Goal: Task Accomplishment & Management: Use online tool/utility

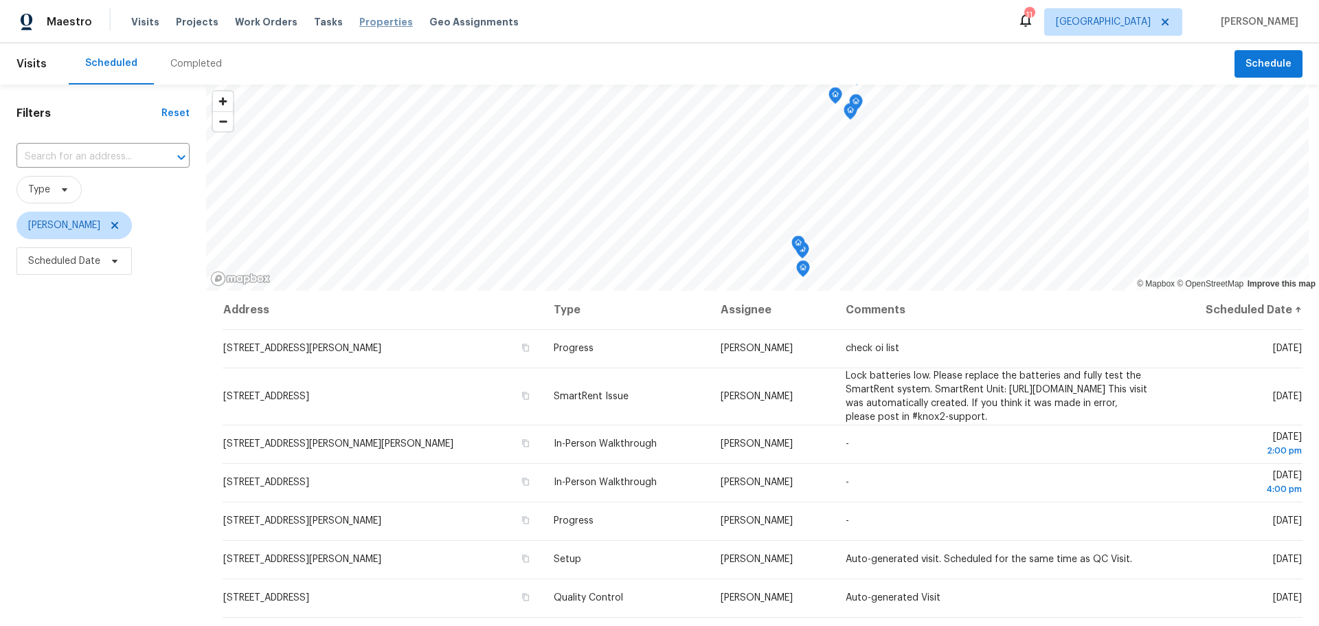
click at [359, 20] on span "Properties" at bounding box center [386, 22] width 54 height 14
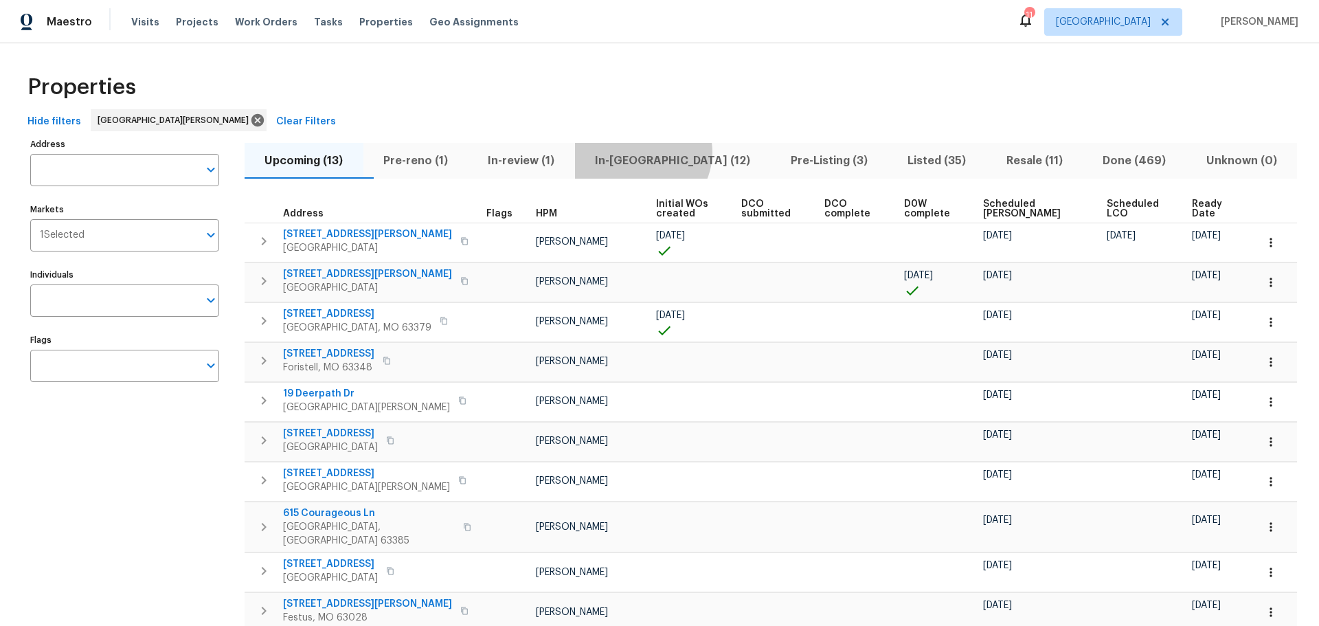
click at [669, 152] on span "In-reno (12)" at bounding box center [672, 160] width 179 height 19
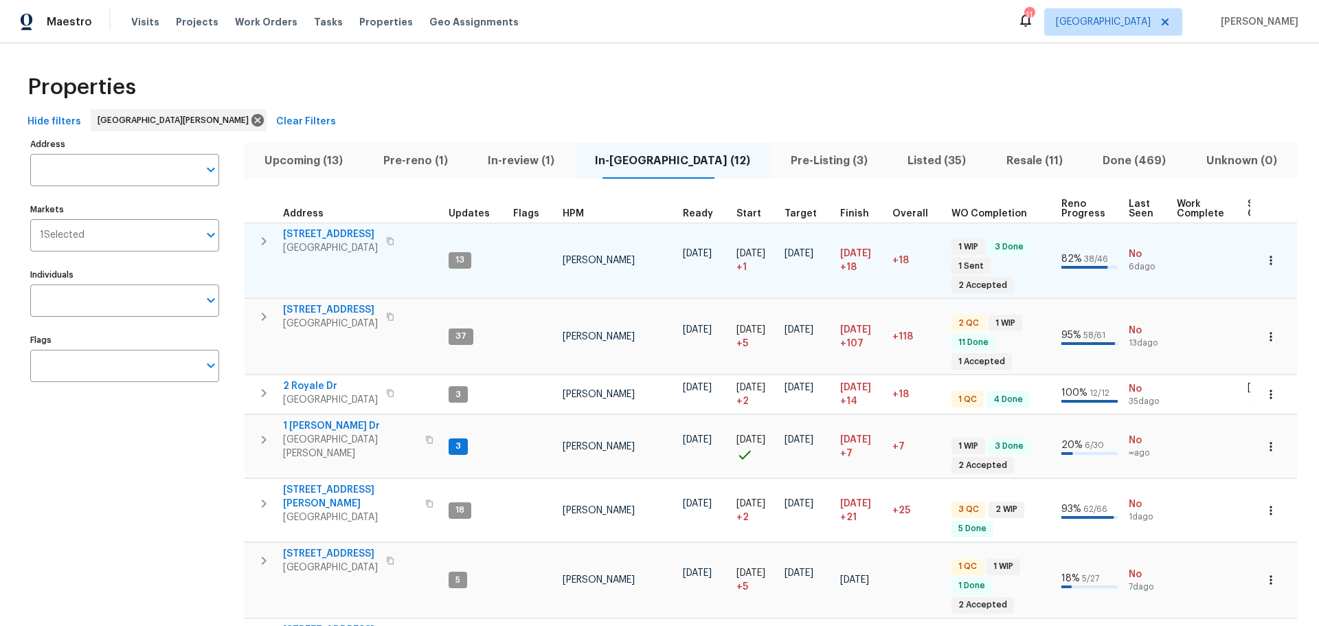
click at [318, 230] on span "2132 Ridgedale Dr" at bounding box center [330, 234] width 95 height 14
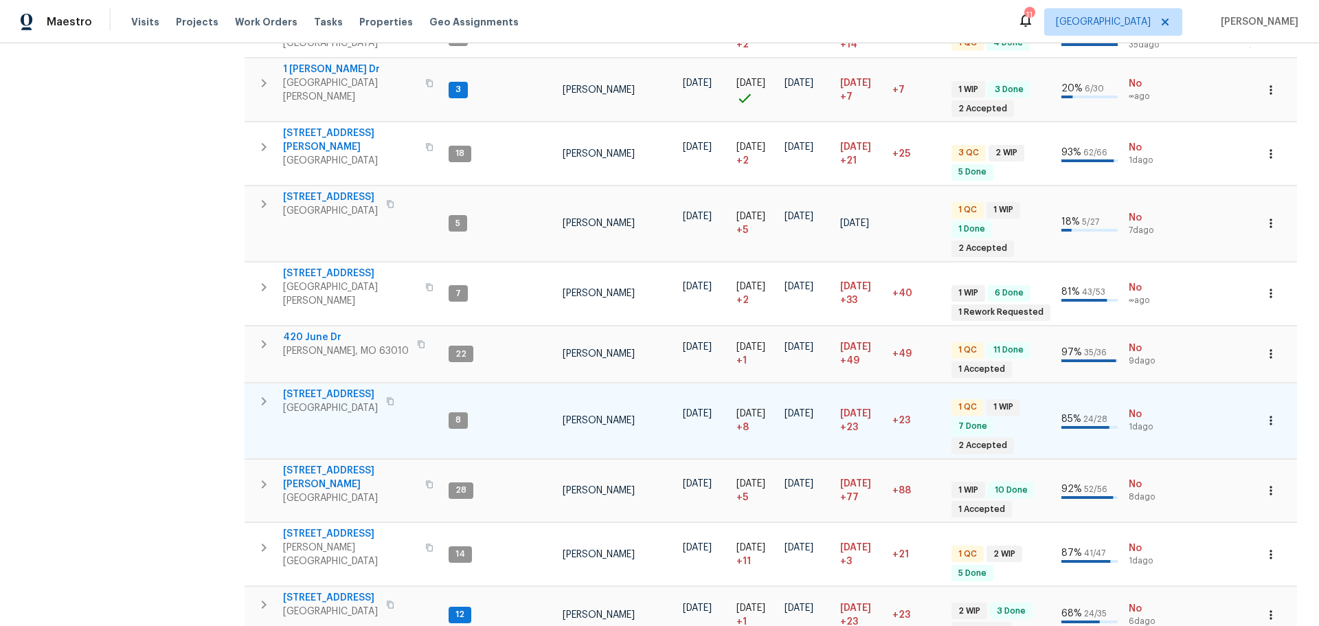
scroll to position [397, 0]
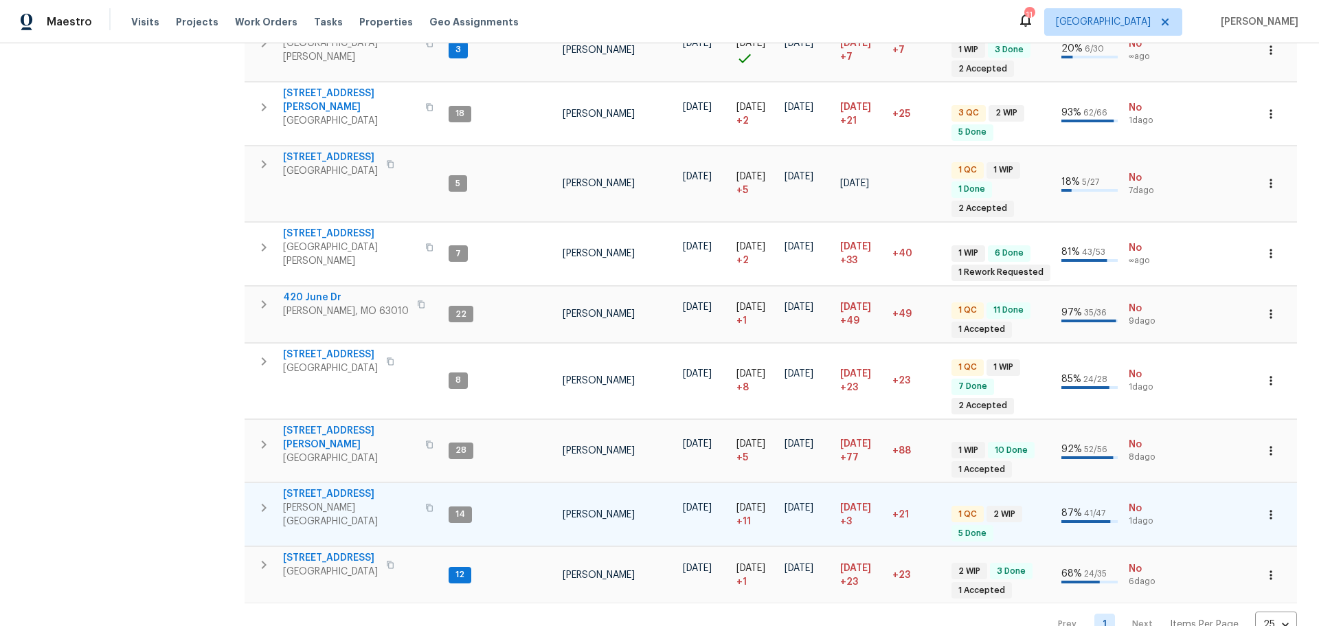
click at [333, 487] on span "[STREET_ADDRESS]" at bounding box center [350, 494] width 134 height 14
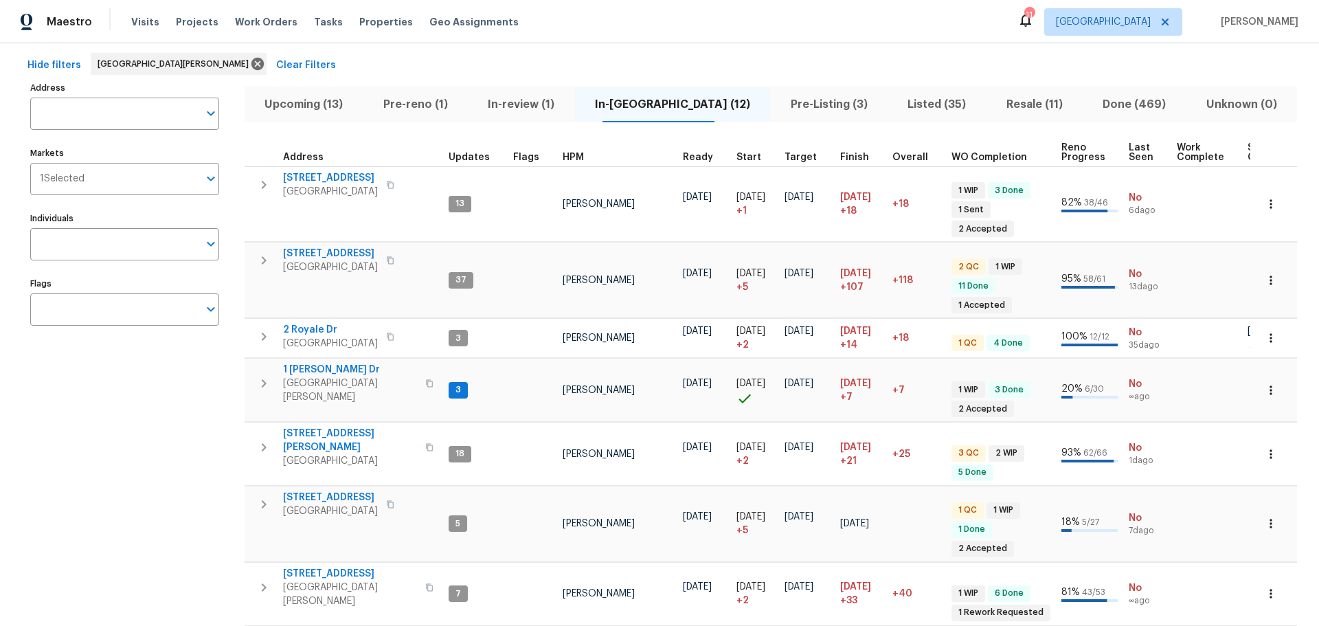
scroll to position [0, 0]
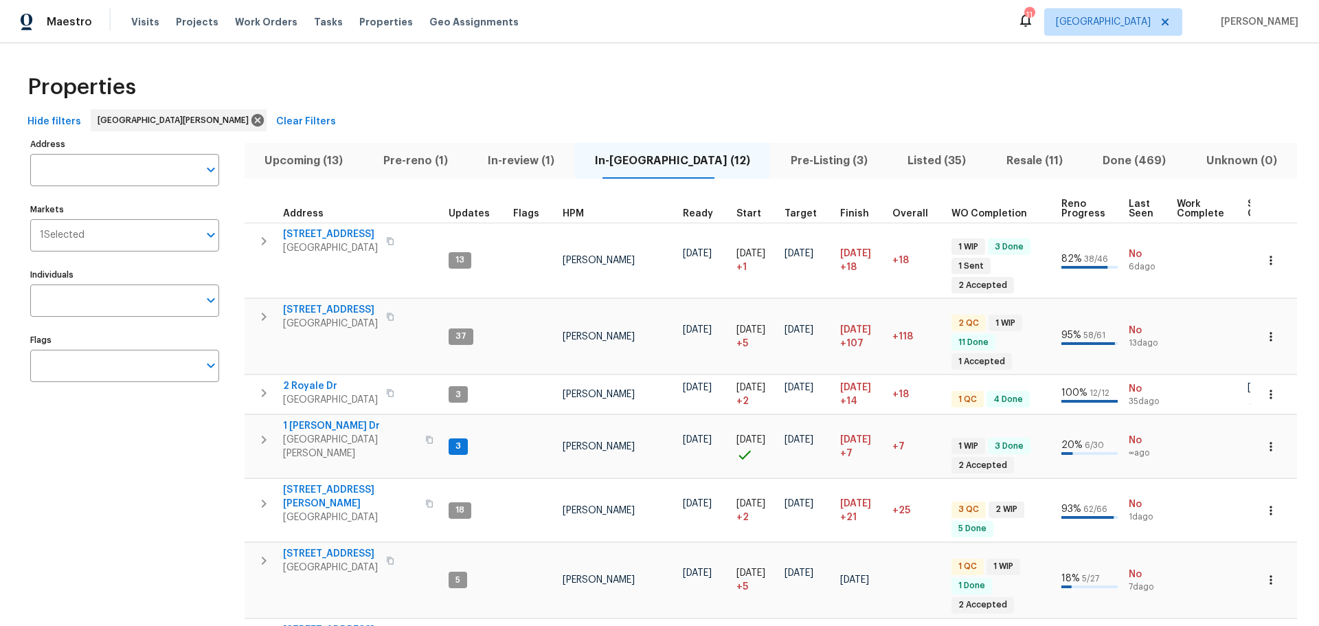
click at [810, 163] on span "Pre-Listing (3)" at bounding box center [829, 160] width 101 height 19
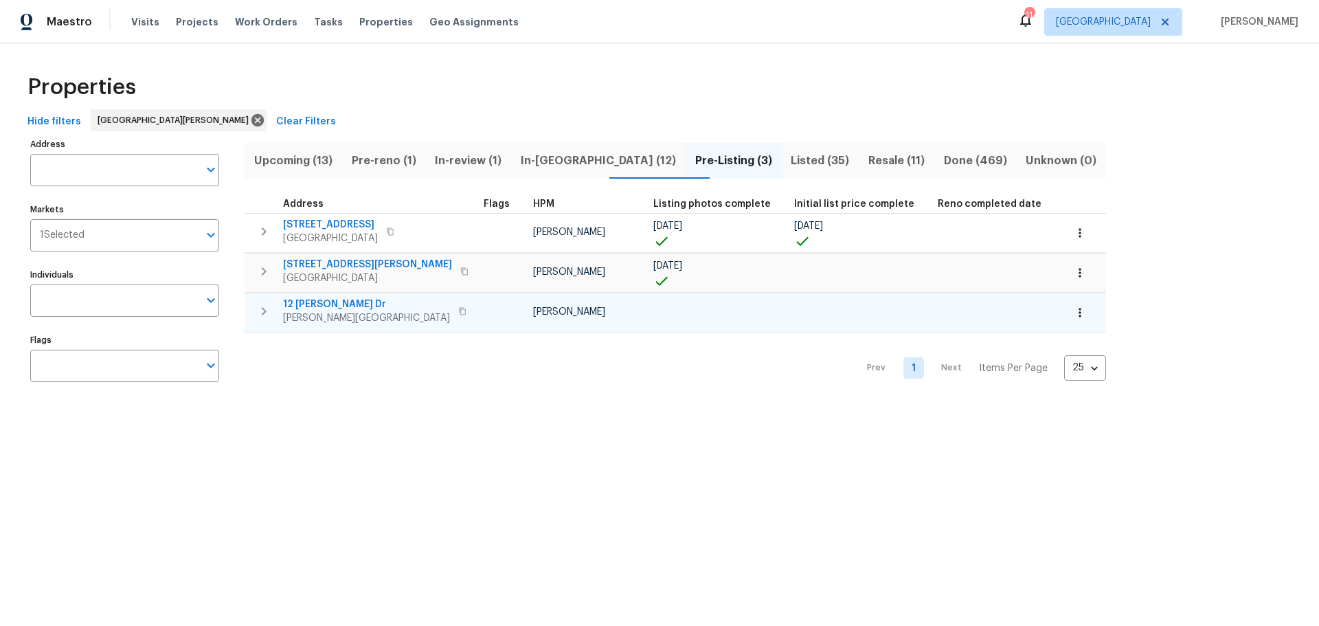
click at [1065, 321] on button "button" at bounding box center [1080, 313] width 30 height 30
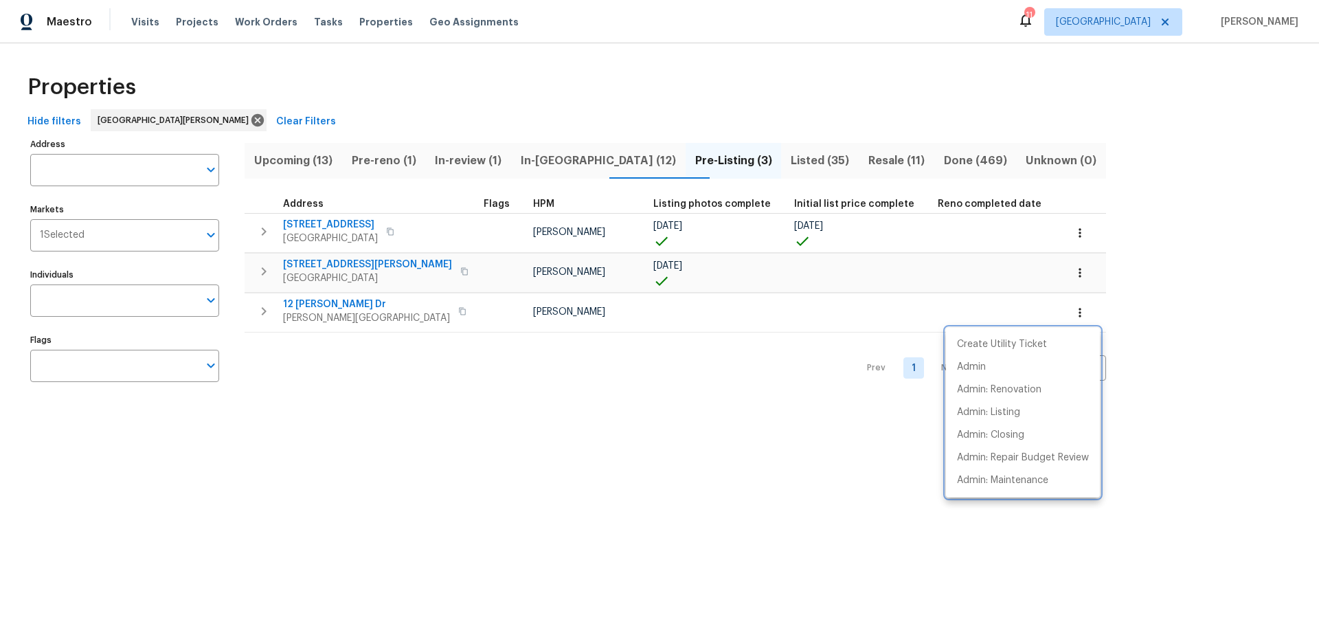
click at [264, 306] on div at bounding box center [659, 313] width 1319 height 626
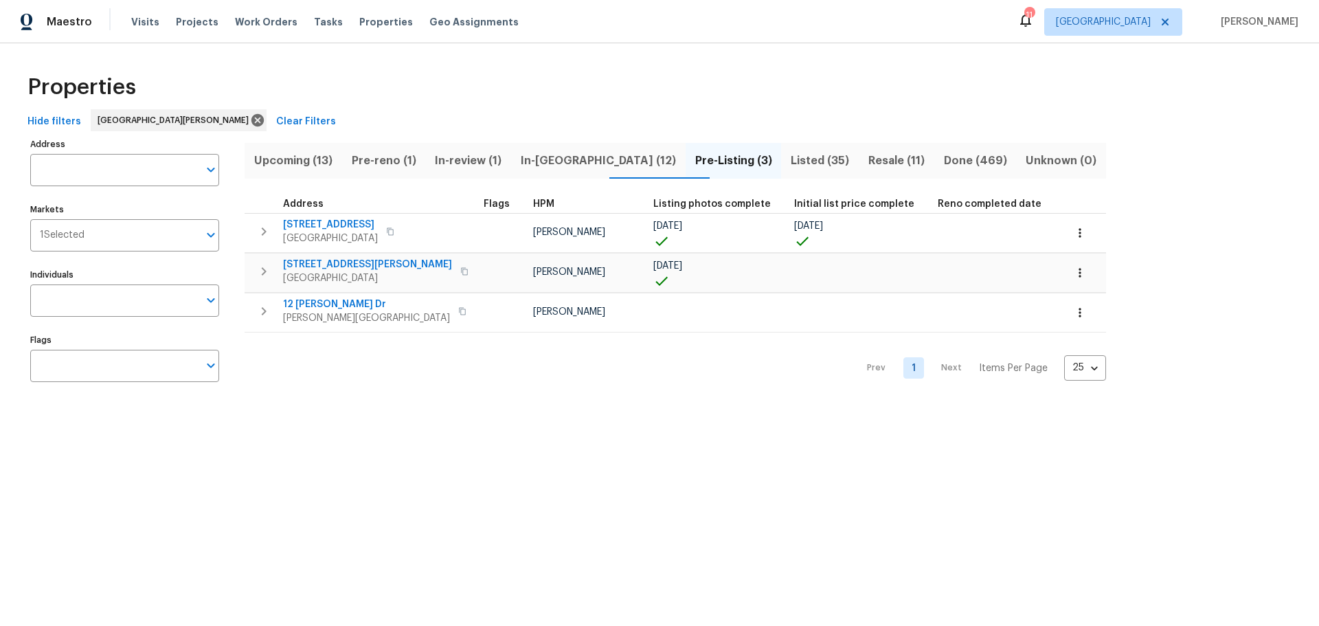
click at [264, 306] on icon "button" at bounding box center [264, 311] width 16 height 16
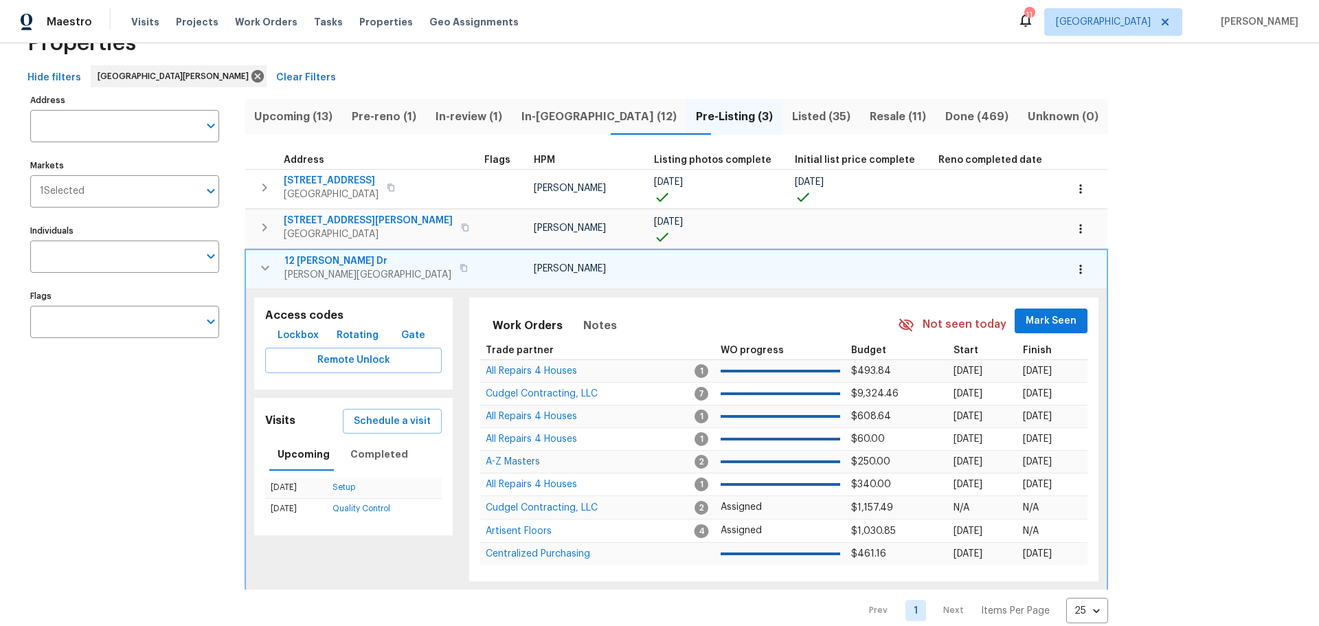
scroll to position [69, 0]
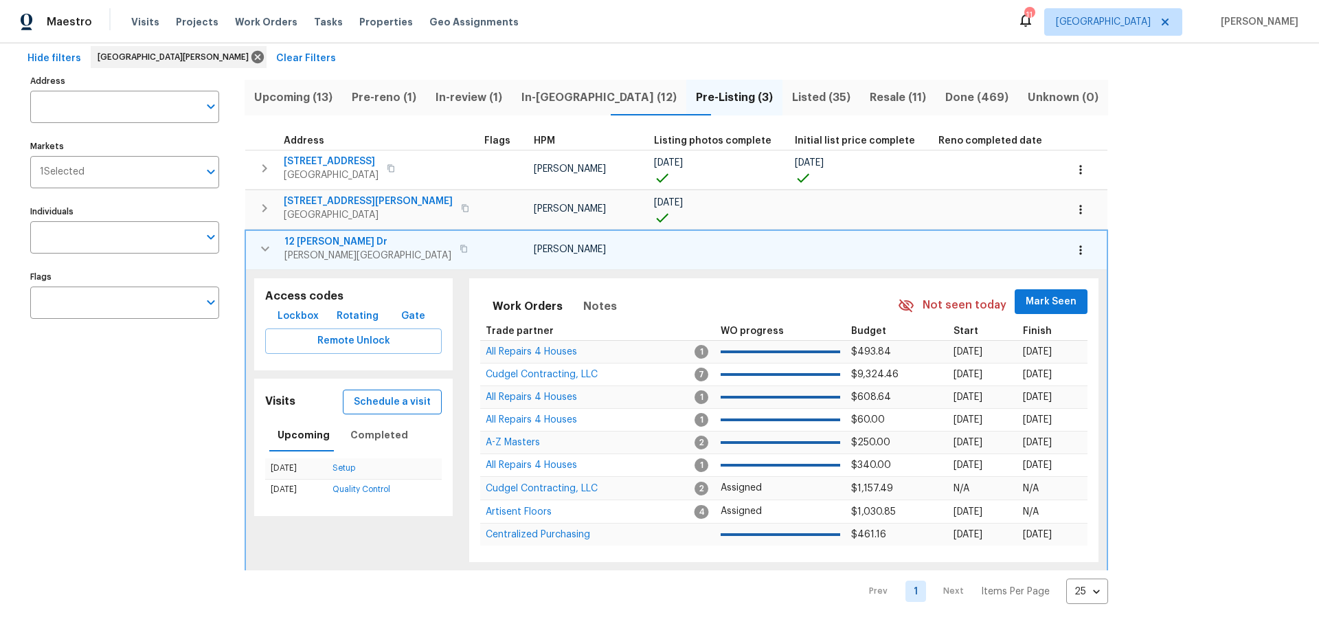
click at [390, 394] on span "Schedule a visit" at bounding box center [392, 402] width 77 height 17
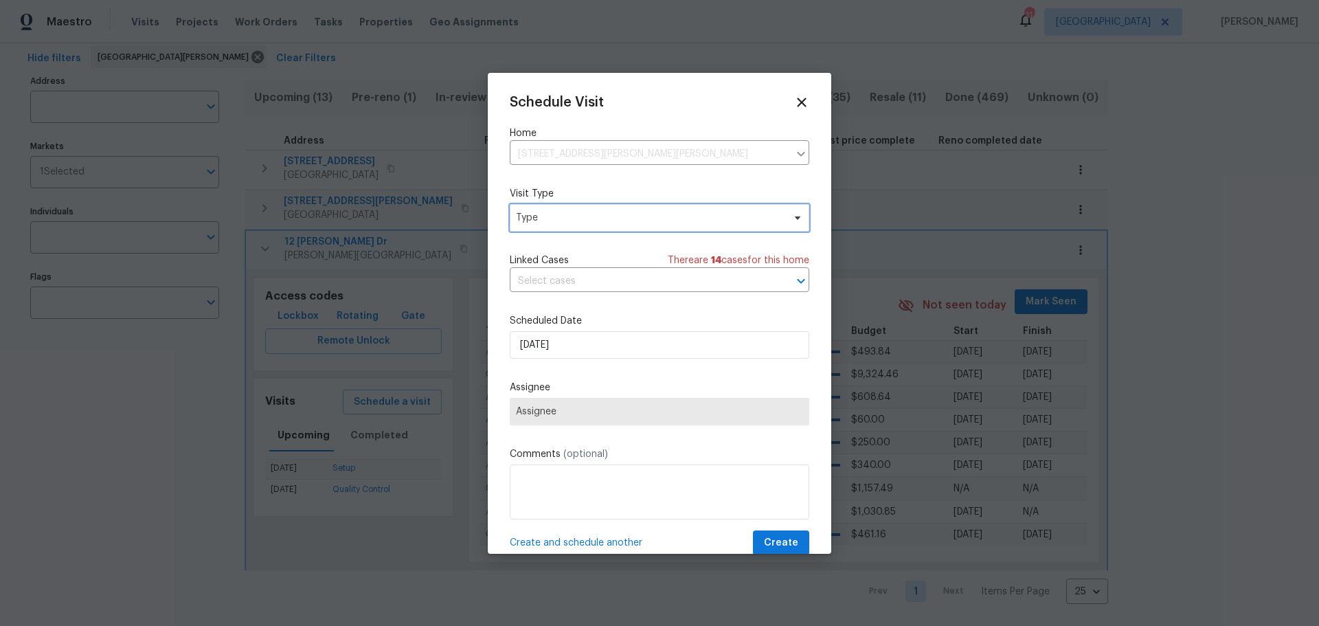
click at [596, 217] on span "Type" at bounding box center [649, 218] width 267 height 14
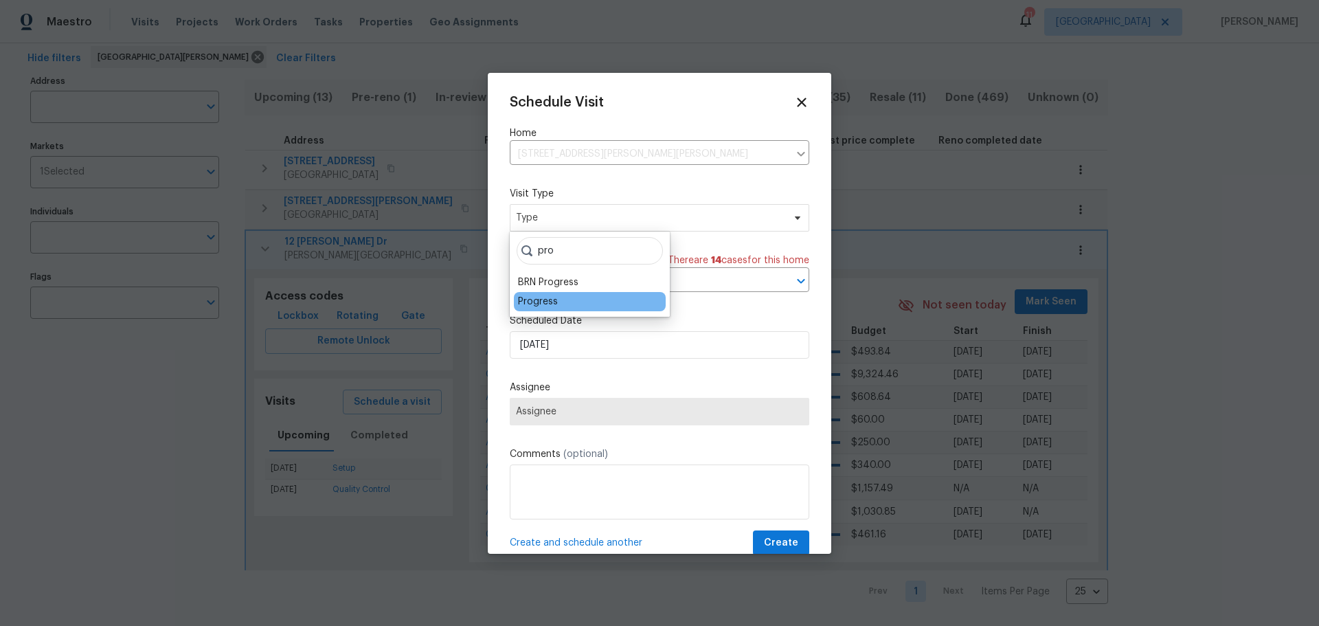
type input "pro"
click at [551, 296] on div "Progress" at bounding box center [538, 302] width 40 height 14
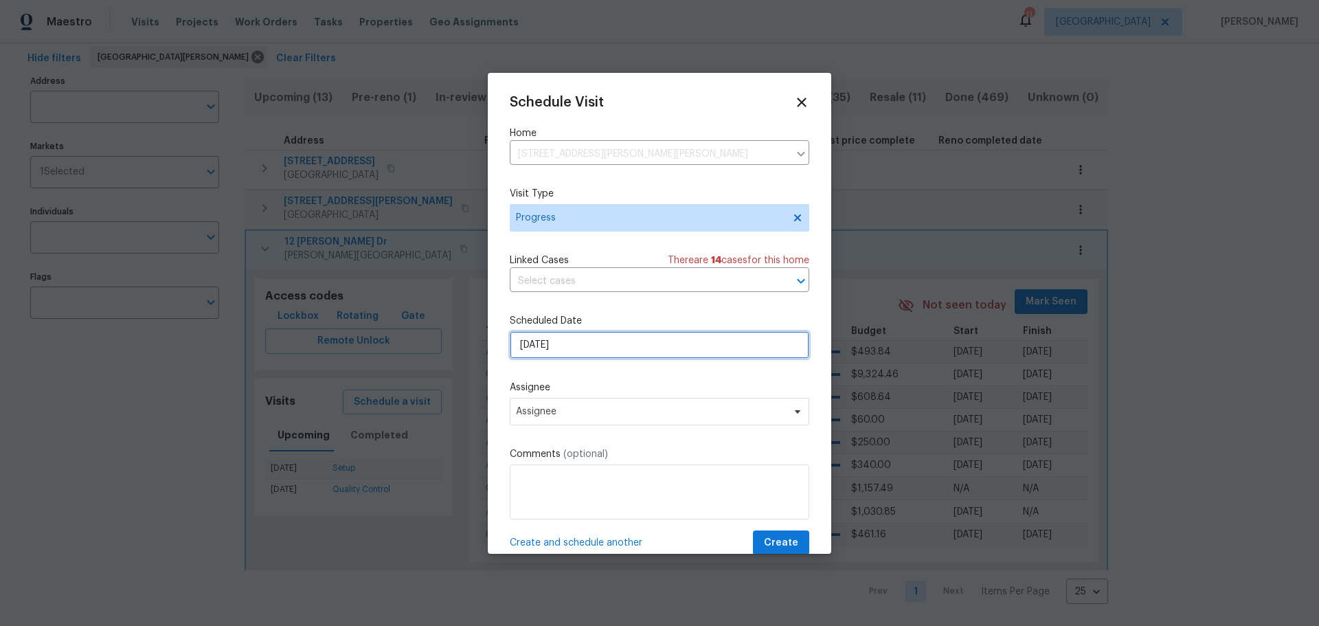
click at [576, 342] on input "9/3/2025" at bounding box center [660, 344] width 300 height 27
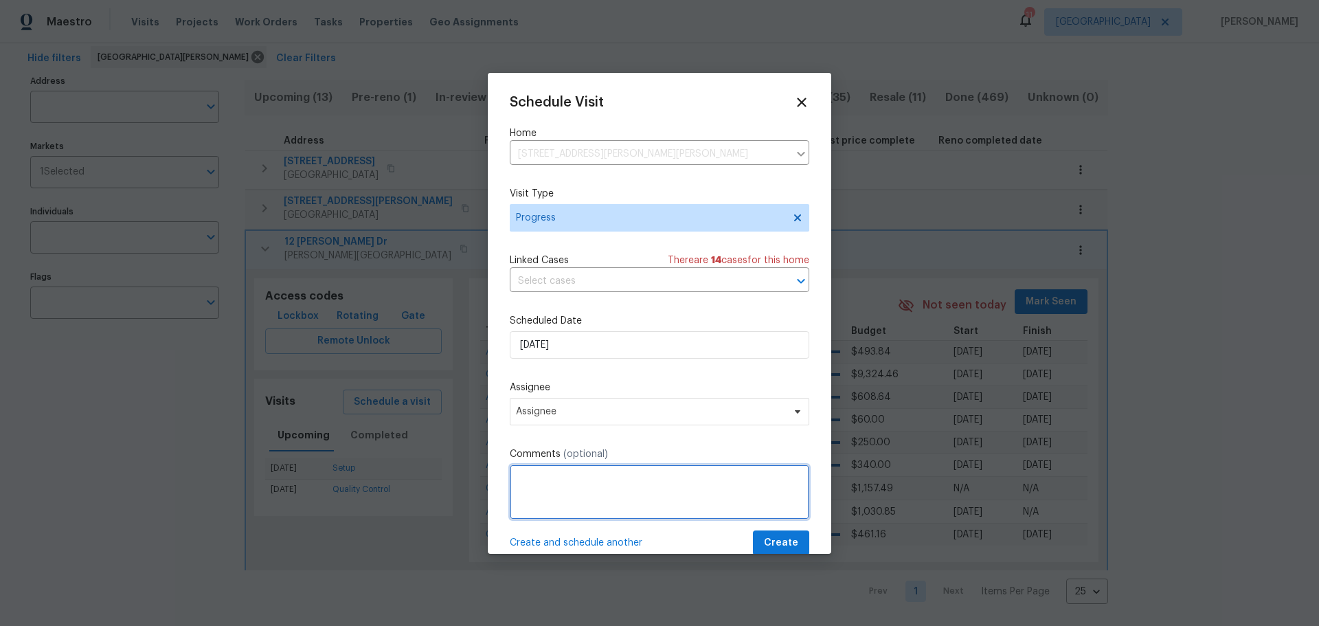
click at [575, 465] on textarea at bounding box center [660, 492] width 300 height 55
click at [544, 480] on textarea "mee t cudgel" at bounding box center [660, 492] width 300 height 55
type textarea "meet cudgel"
click at [777, 546] on span "Create" at bounding box center [781, 543] width 34 height 17
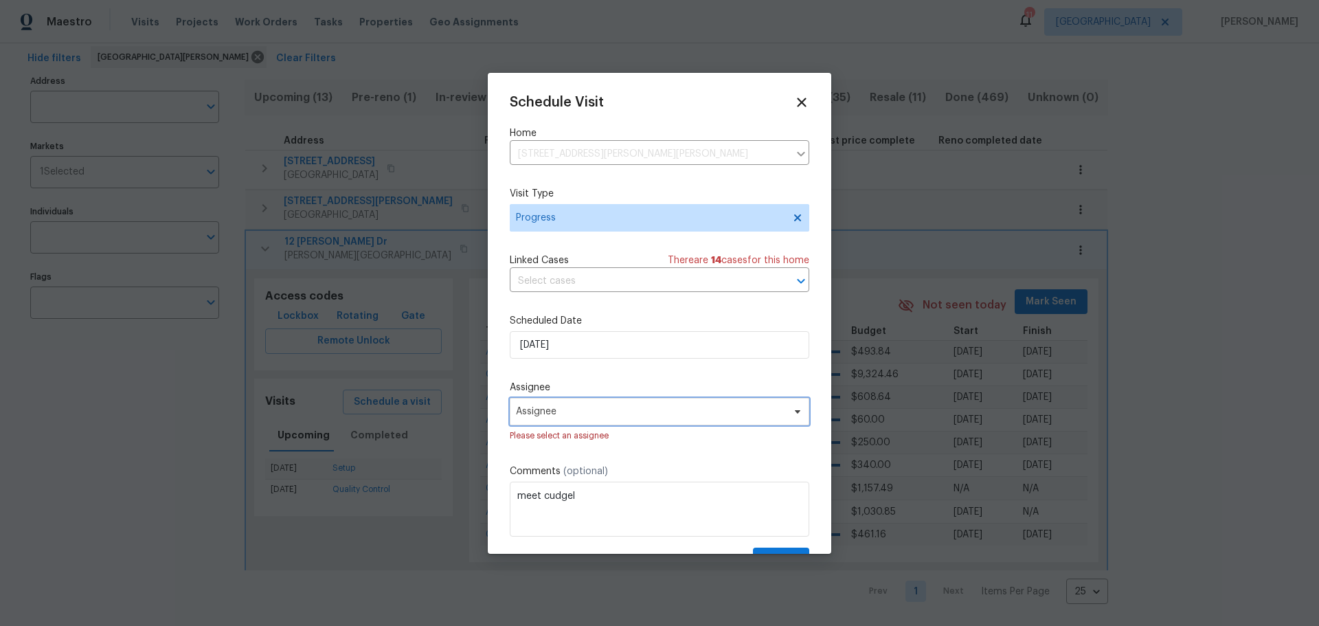
click at [638, 419] on span "Assignee" at bounding box center [660, 411] width 300 height 27
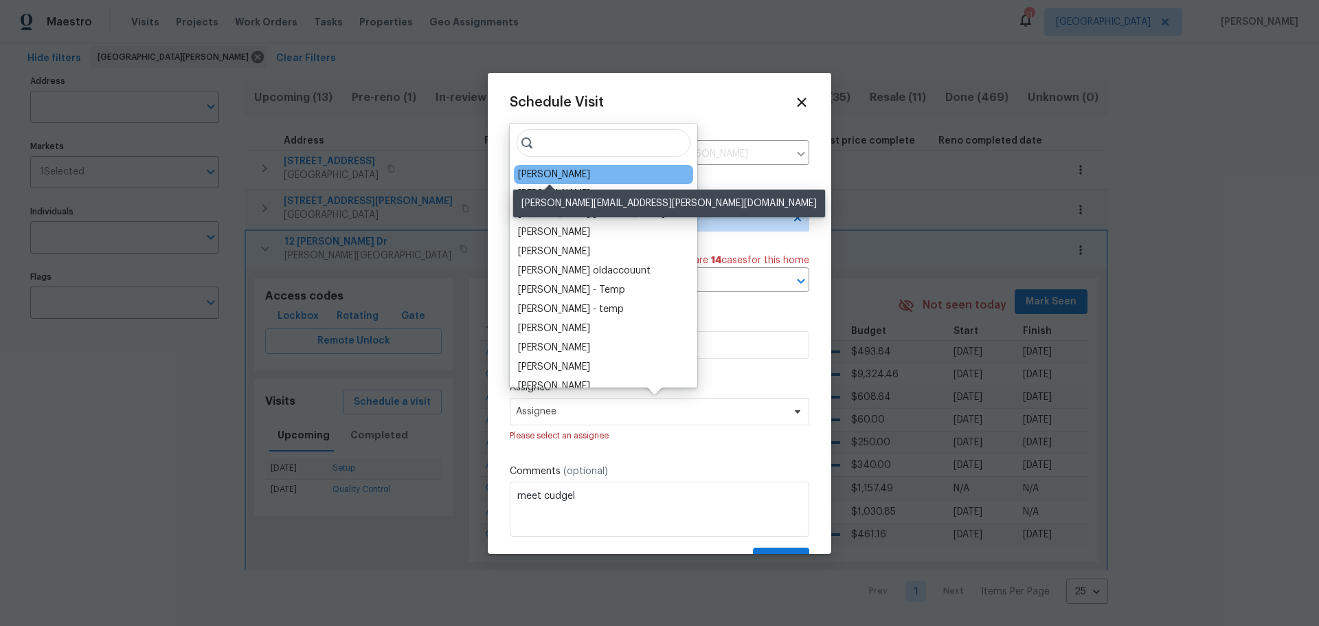
click at [556, 172] on div "[PERSON_NAME]" at bounding box center [554, 175] width 72 height 14
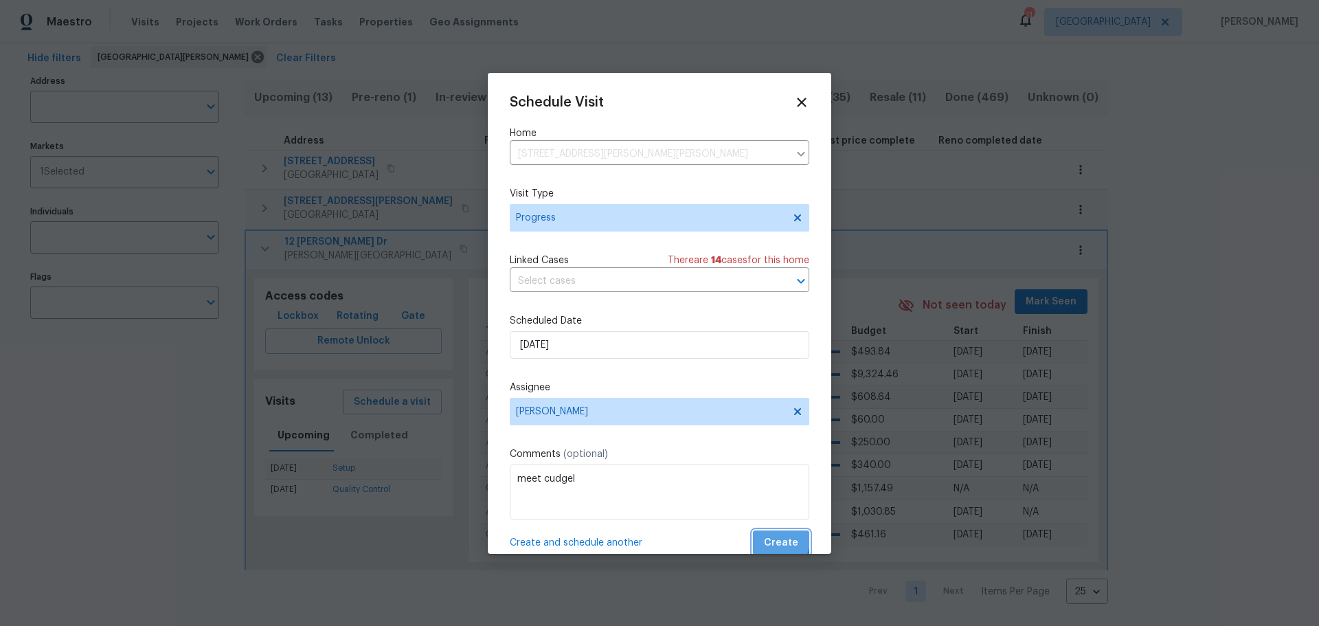
click at [764, 539] on span "Create" at bounding box center [781, 543] width 34 height 17
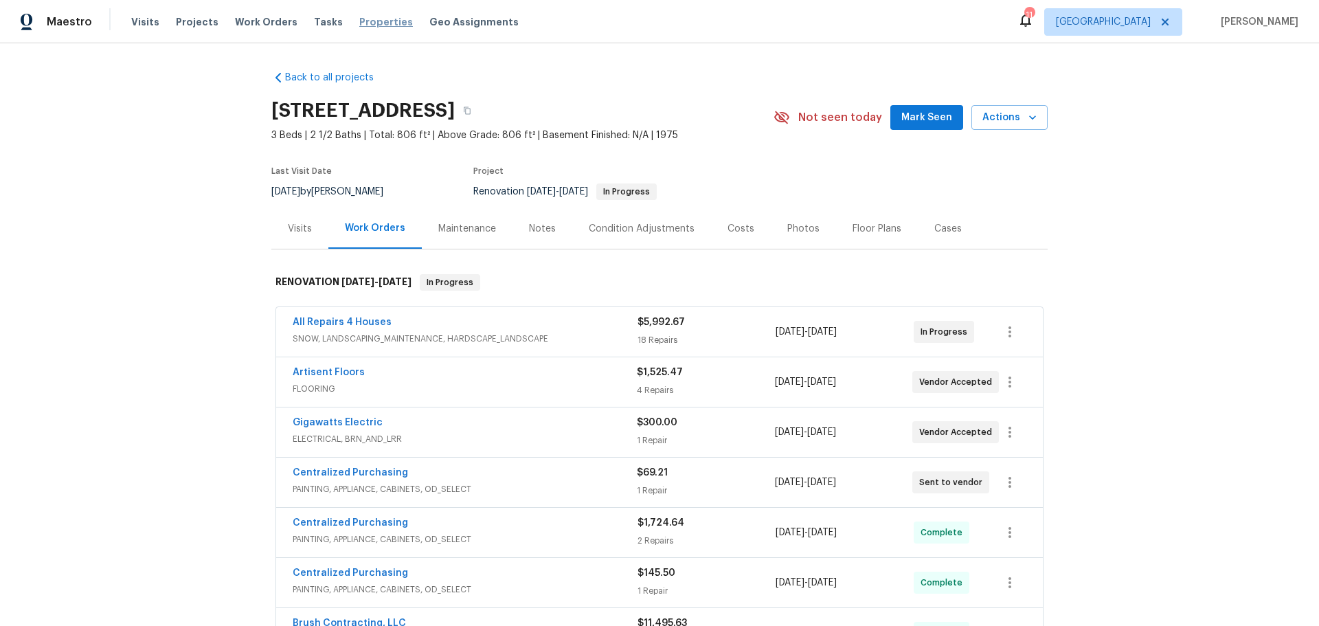
click at [359, 23] on span "Properties" at bounding box center [386, 22] width 54 height 14
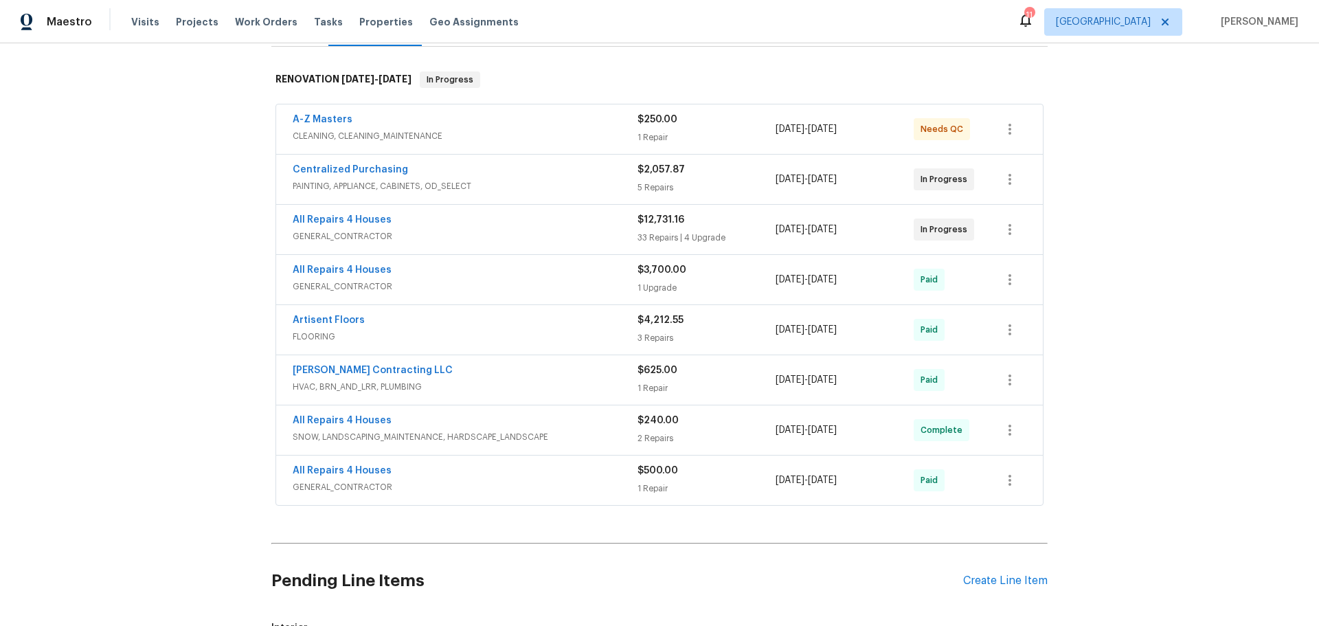
scroll to position [206, 0]
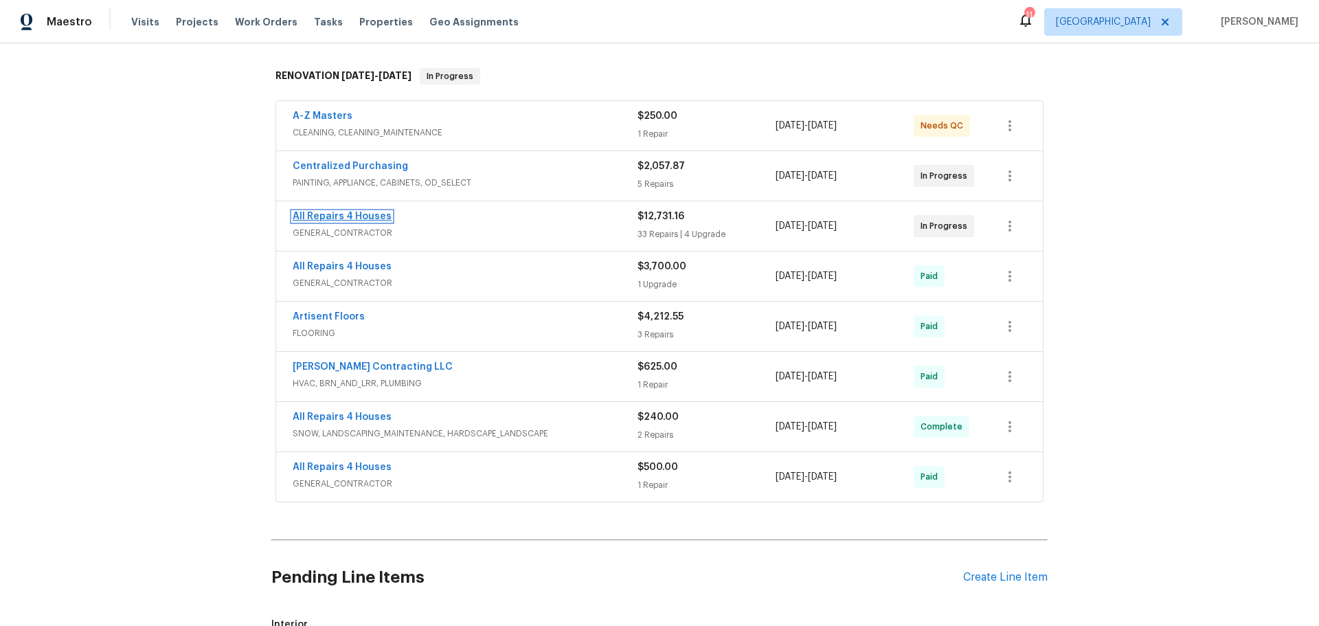
click at [348, 216] on link "All Repairs 4 Houses" at bounding box center [342, 217] width 99 height 10
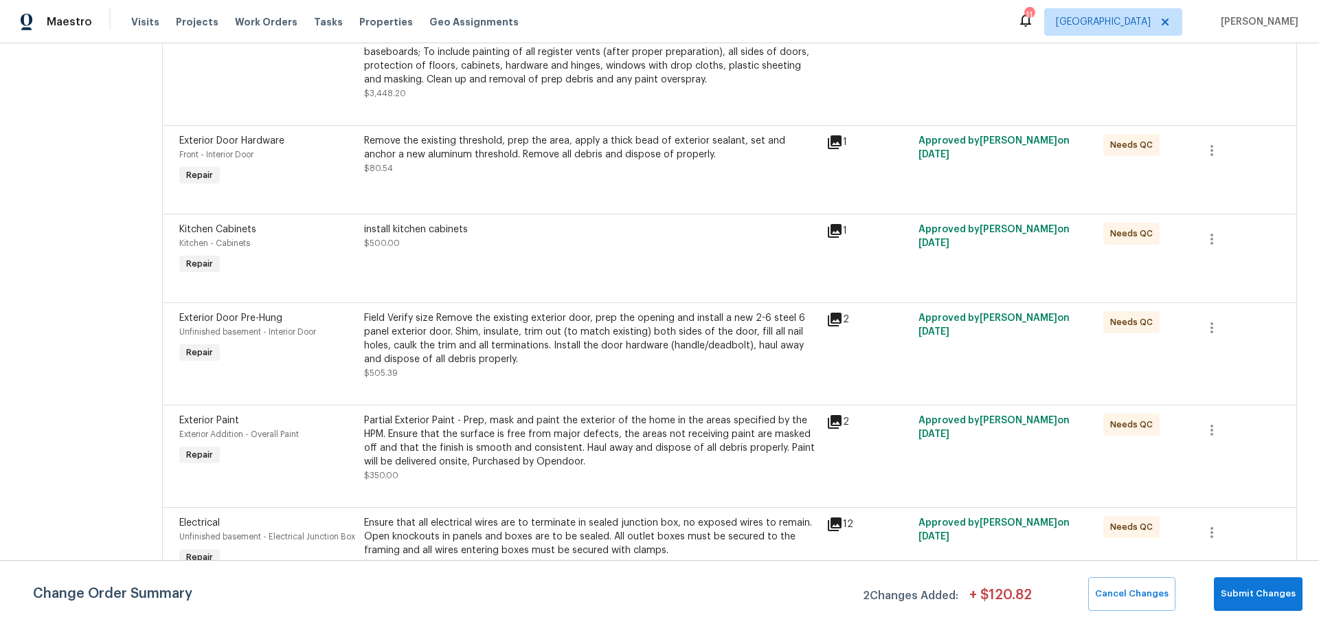
scroll to position [2268, 0]
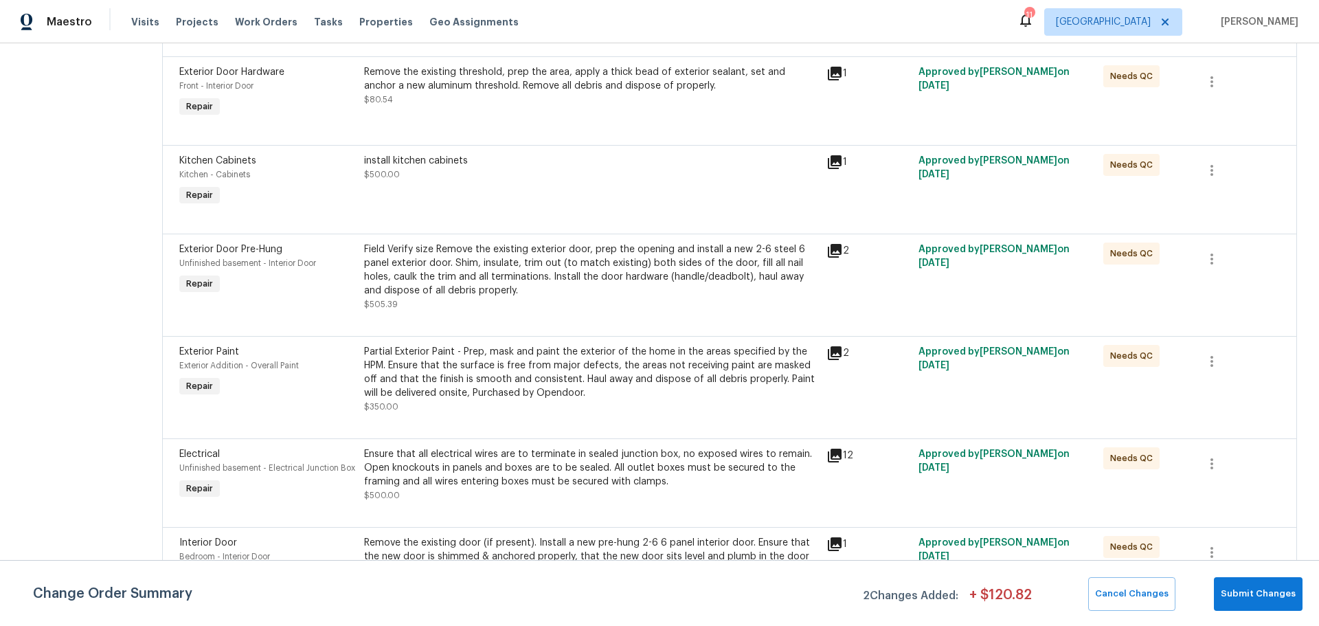
click at [463, 195] on div "install kitchen cabinets $500.00" at bounding box center [591, 181] width 462 height 63
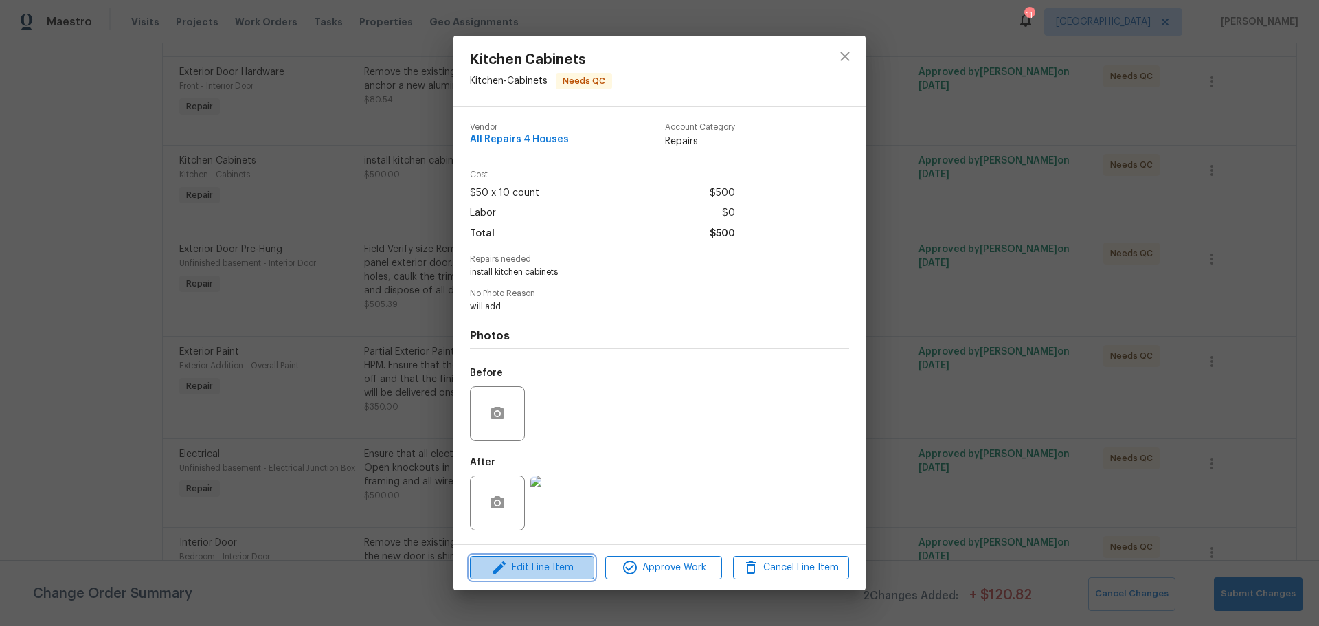
click at [544, 558] on button "Edit Line Item" at bounding box center [532, 568] width 124 height 24
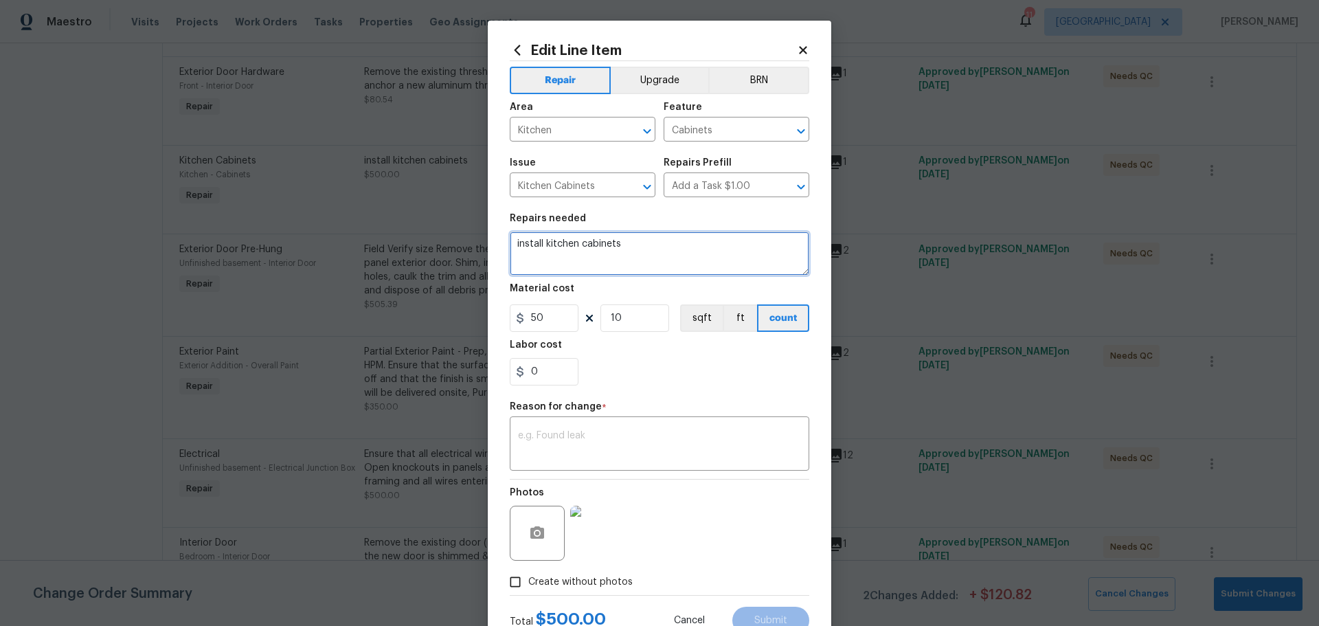
click at [577, 258] on textarea "install kitchen cabinets" at bounding box center [660, 254] width 300 height 44
click at [628, 243] on textarea "install kitchen cabinets" at bounding box center [660, 254] width 300 height 44
type textarea "install kitchen cabinets &knobs"
click at [557, 374] on input "0" at bounding box center [544, 371] width 69 height 27
type input "150"
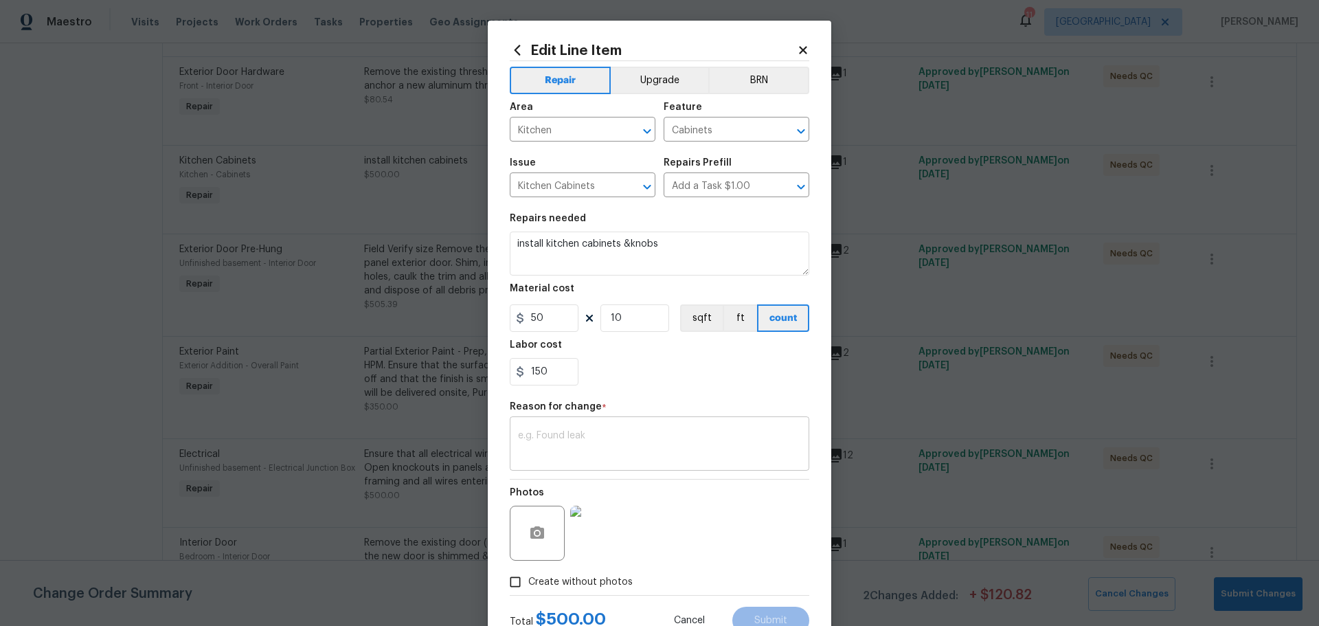
click at [553, 431] on textarea at bounding box center [659, 445] width 283 height 29
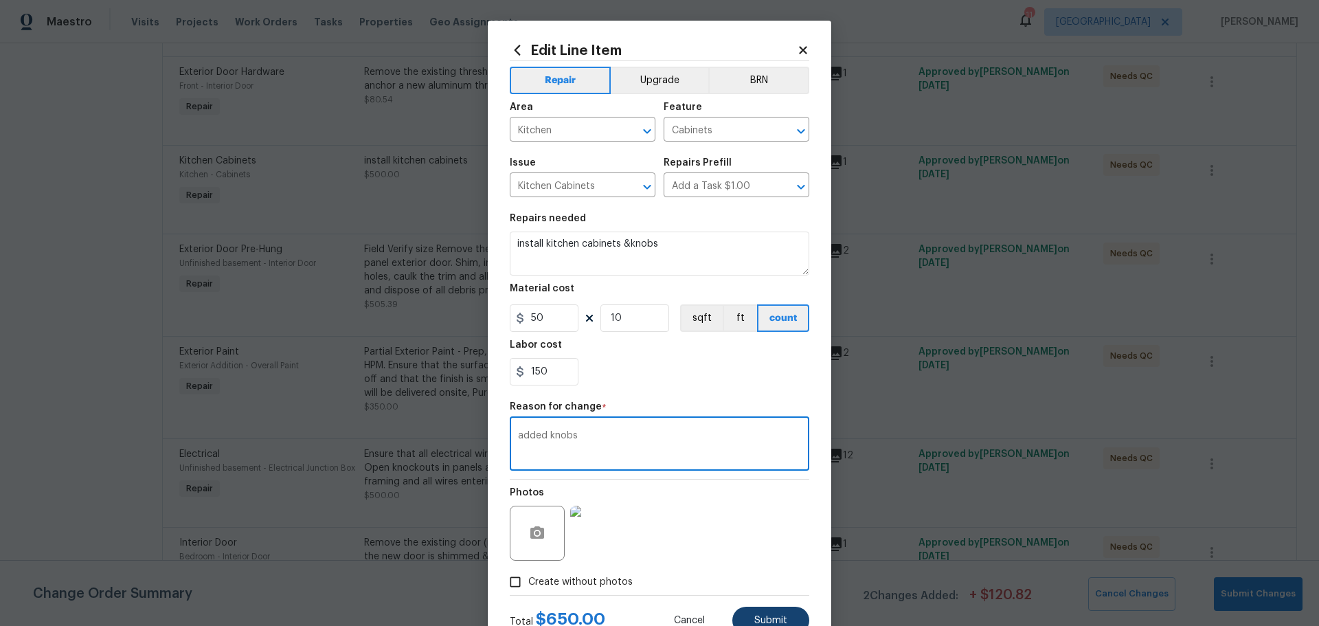
type textarea "added knobs"
click at [752, 614] on button "Submit" at bounding box center [771, 620] width 77 height 27
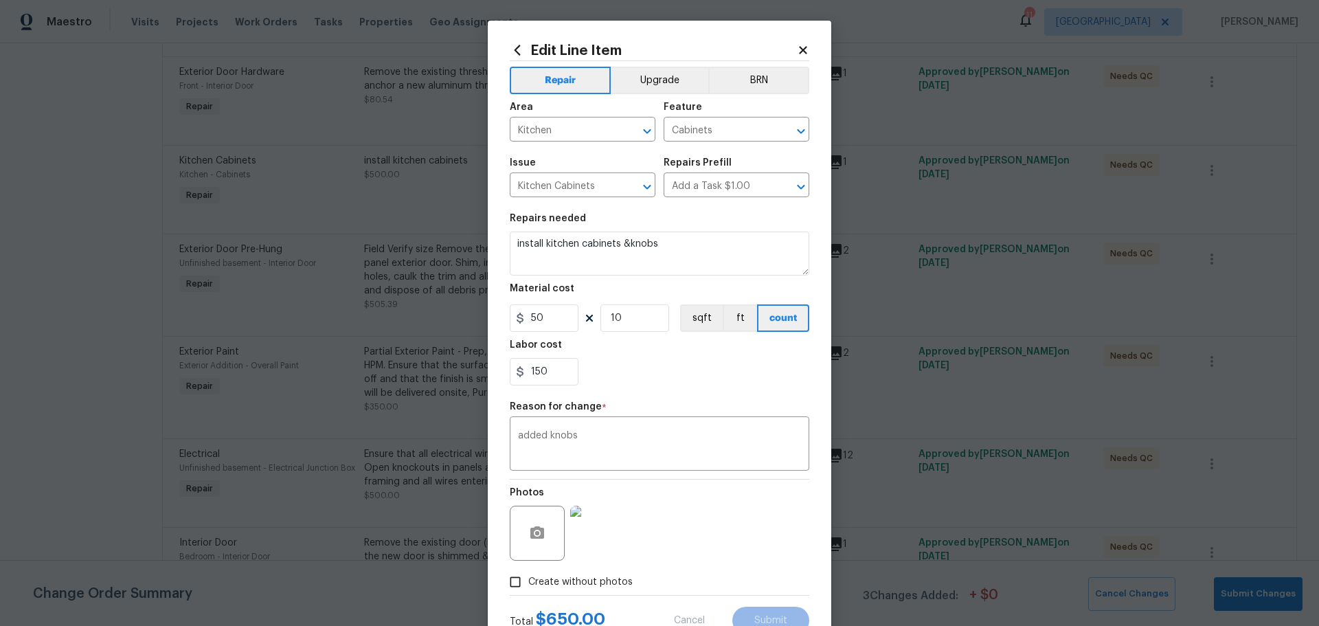
type textarea "install kitchen cabinets"
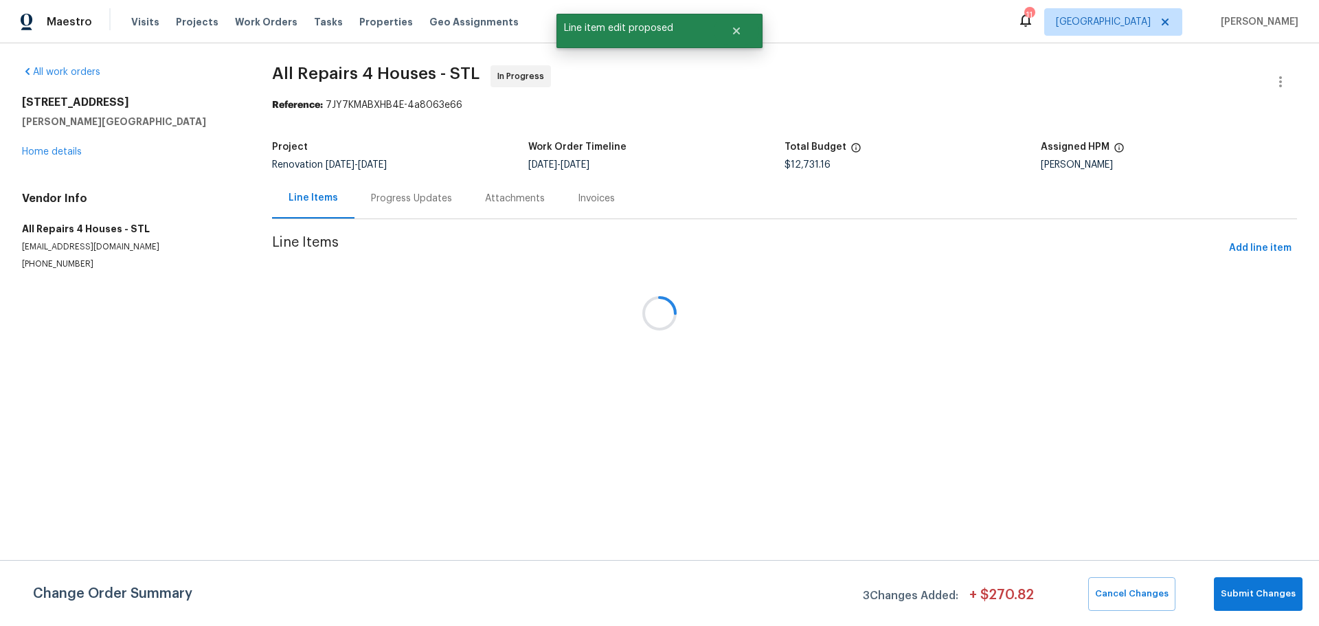
scroll to position [0, 0]
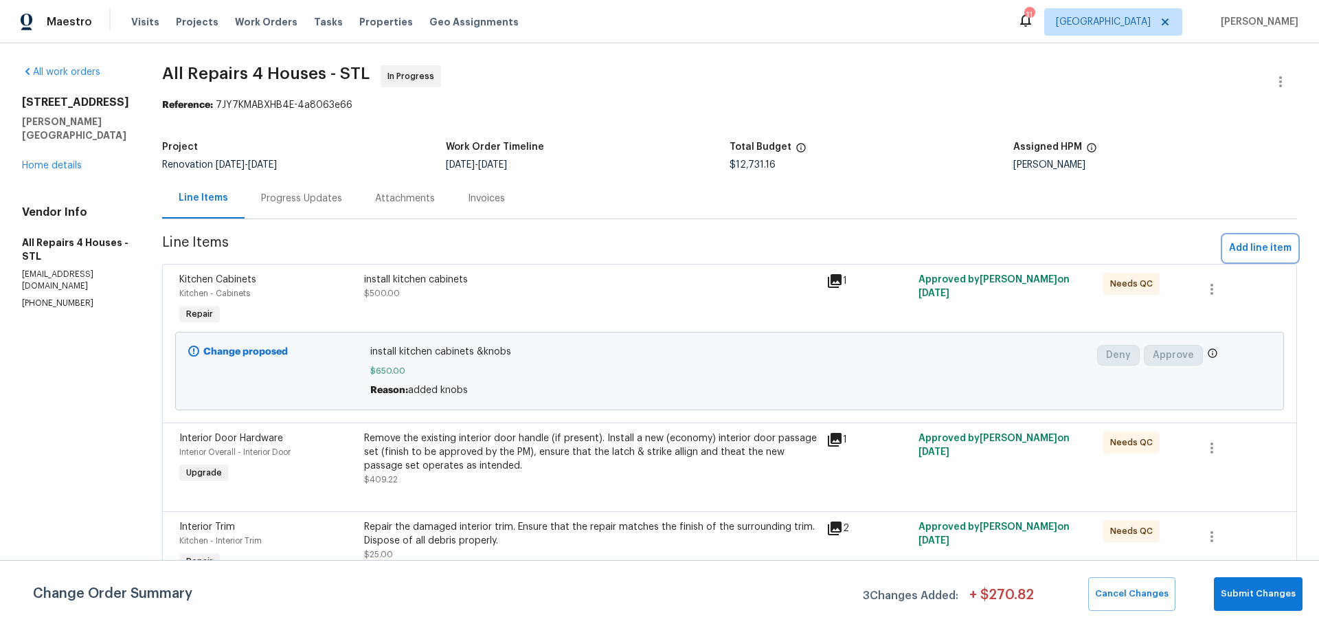
click at [1229, 244] on span "Add line item" at bounding box center [1260, 248] width 63 height 17
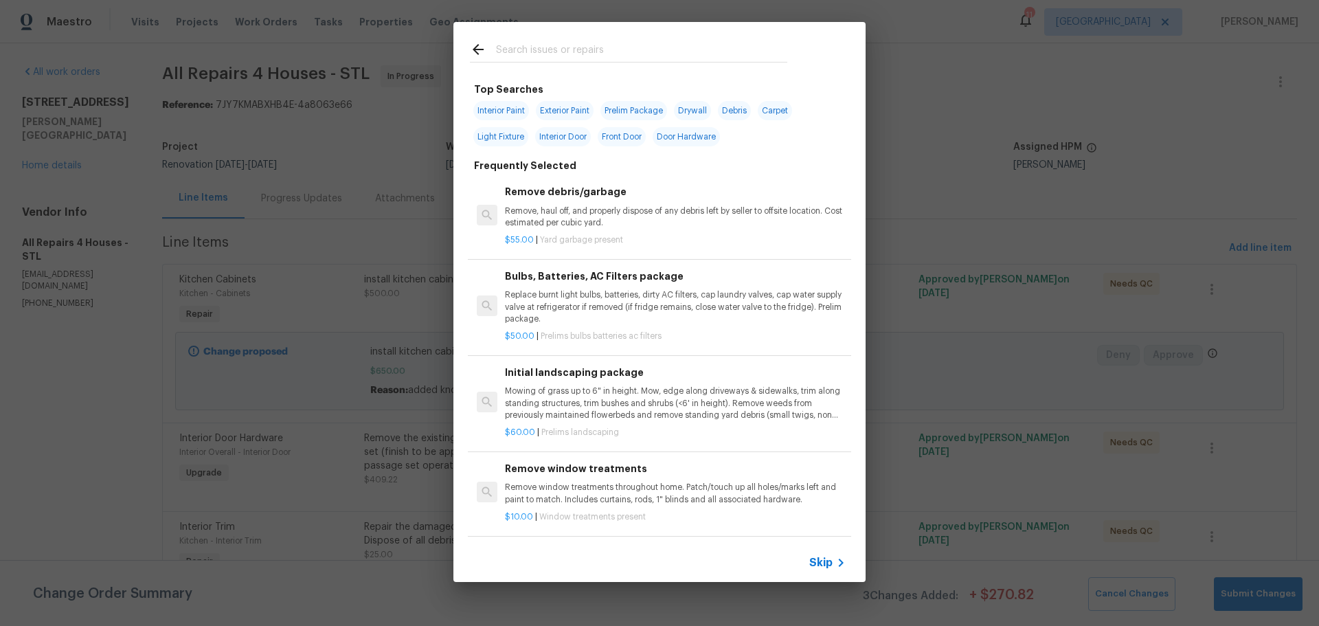
click at [601, 55] on input "text" at bounding box center [641, 51] width 291 height 21
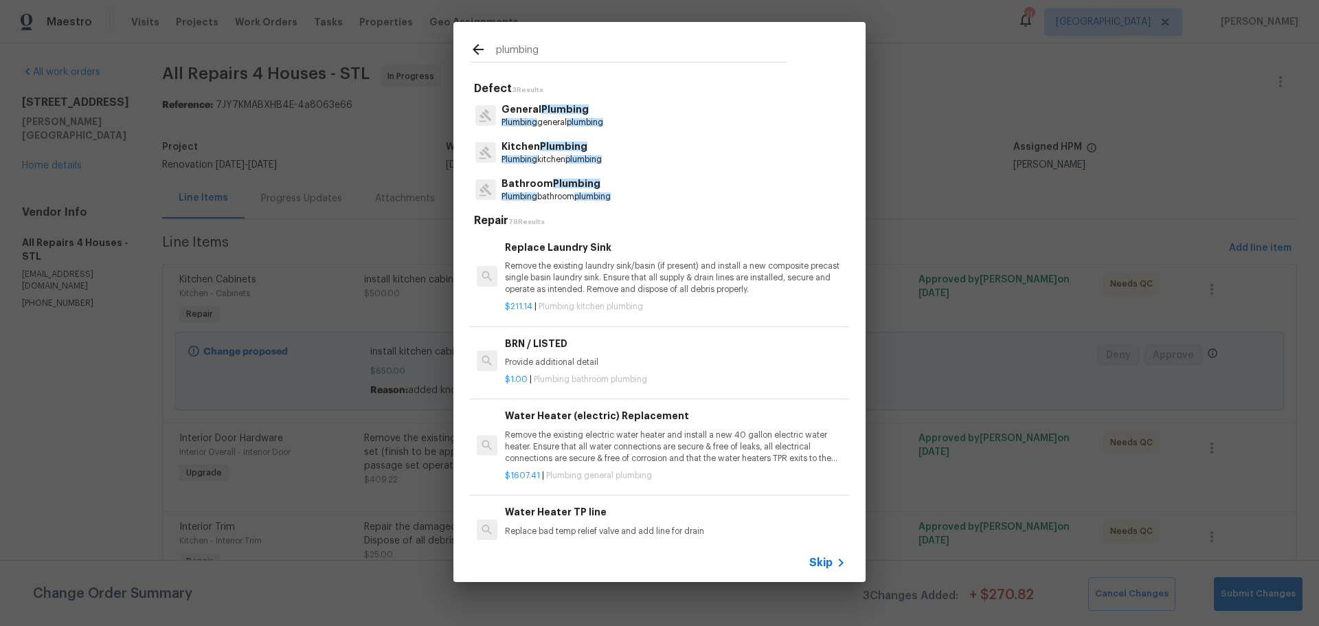
type input "plumbing"
click at [549, 102] on p "General Plumbing" at bounding box center [553, 109] width 102 height 14
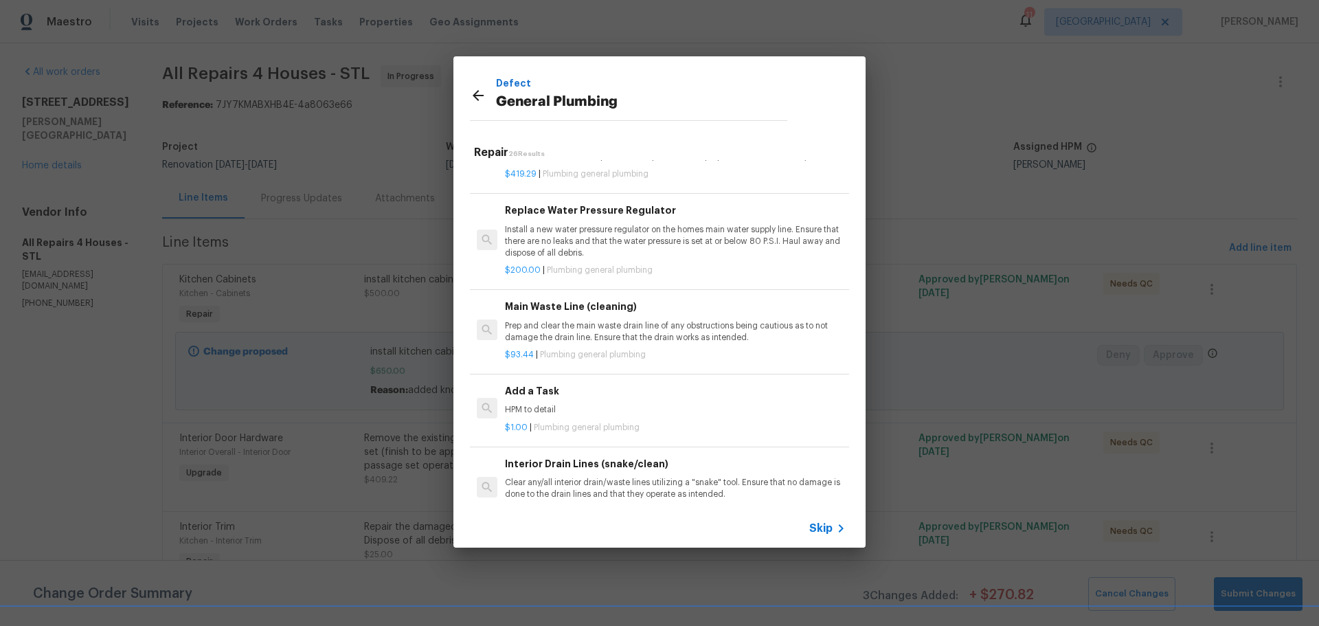
scroll to position [1374, 0]
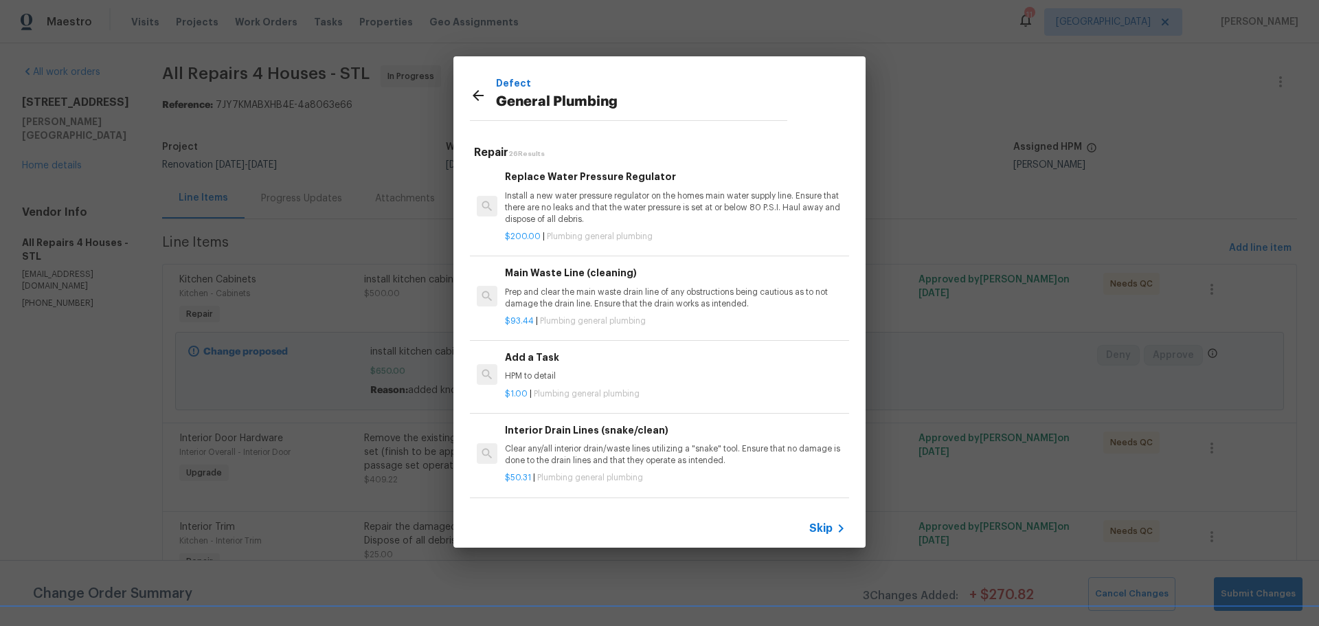
click at [567, 382] on p "HPM to detail" at bounding box center [675, 376] width 341 height 12
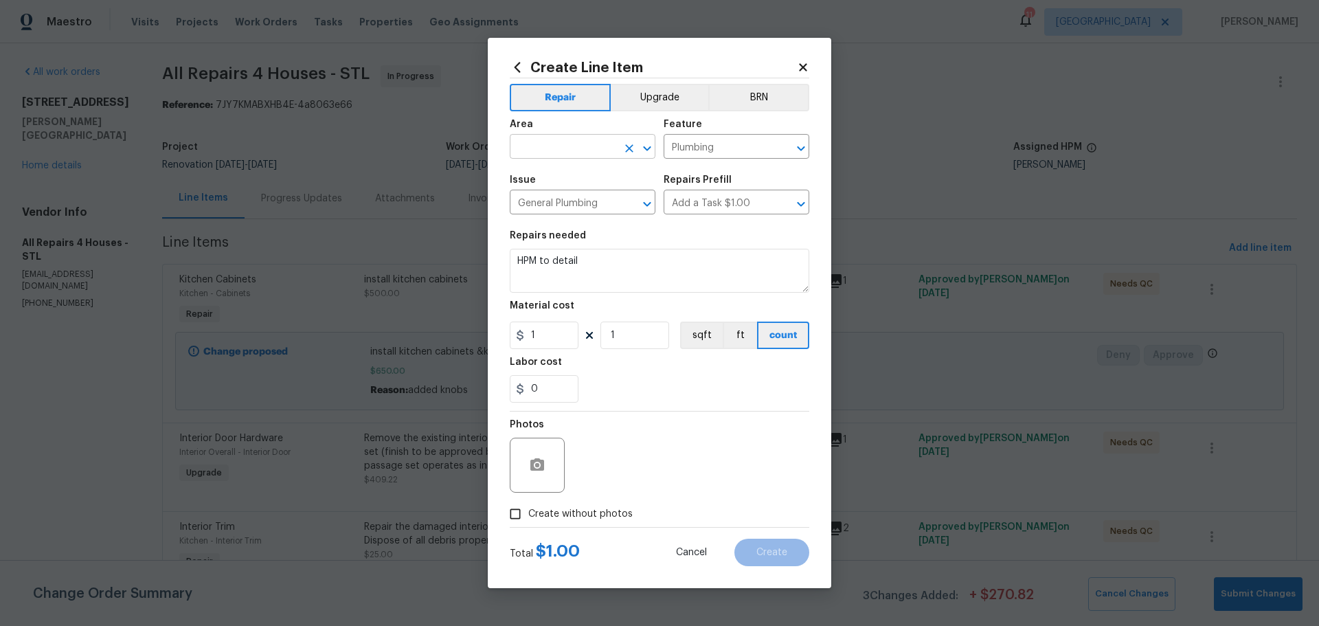
click at [575, 146] on input "text" at bounding box center [563, 147] width 107 height 21
click at [547, 185] on li "Kitchen" at bounding box center [583, 178] width 146 height 23
type input "Kitchen"
drag, startPoint x: 592, startPoint y: 258, endPoint x: 499, endPoint y: 271, distance: 93.7
click at [499, 271] on div "Create Line Item Repair Upgrade BRN Area Kitchen ​ Feature Plumbing ​ Issue Gen…" at bounding box center [660, 313] width 344 height 550
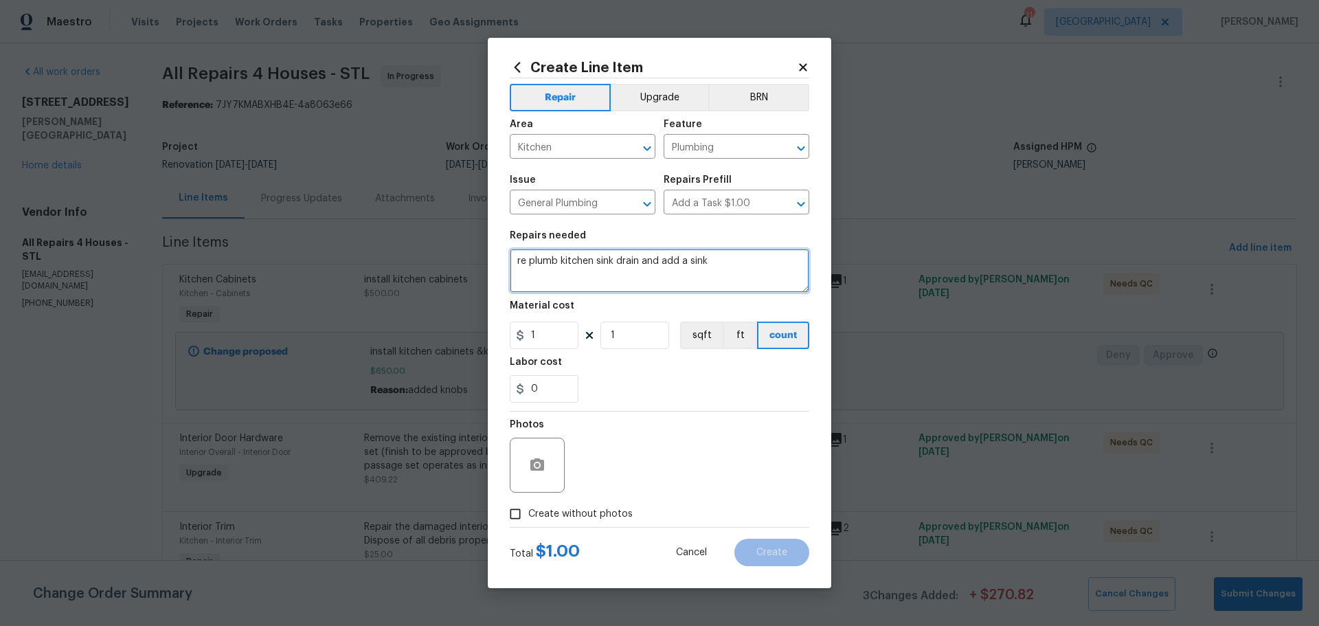
type textarea "re plumb kitchen sink drain and add a sink"
click at [615, 344] on input "1" at bounding box center [635, 335] width 69 height 27
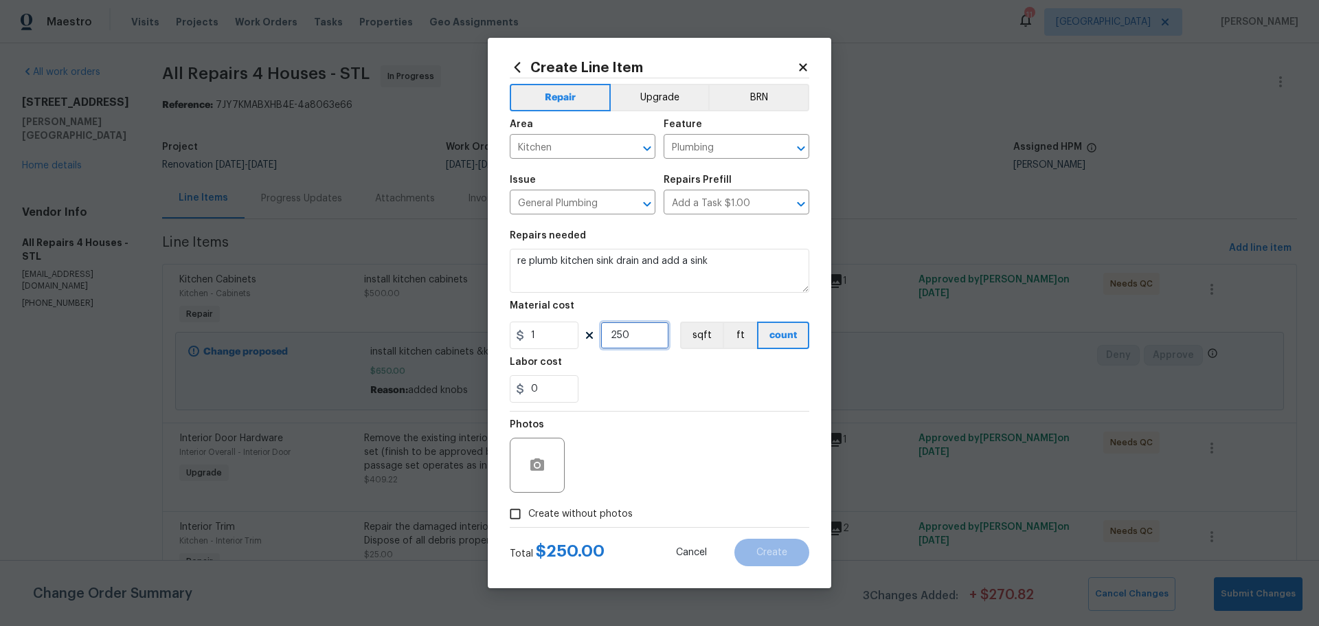
type input "250"
click at [616, 389] on div "0" at bounding box center [660, 388] width 300 height 27
click at [518, 517] on input "Create without photos" at bounding box center [515, 514] width 26 height 26
checkbox input "true"
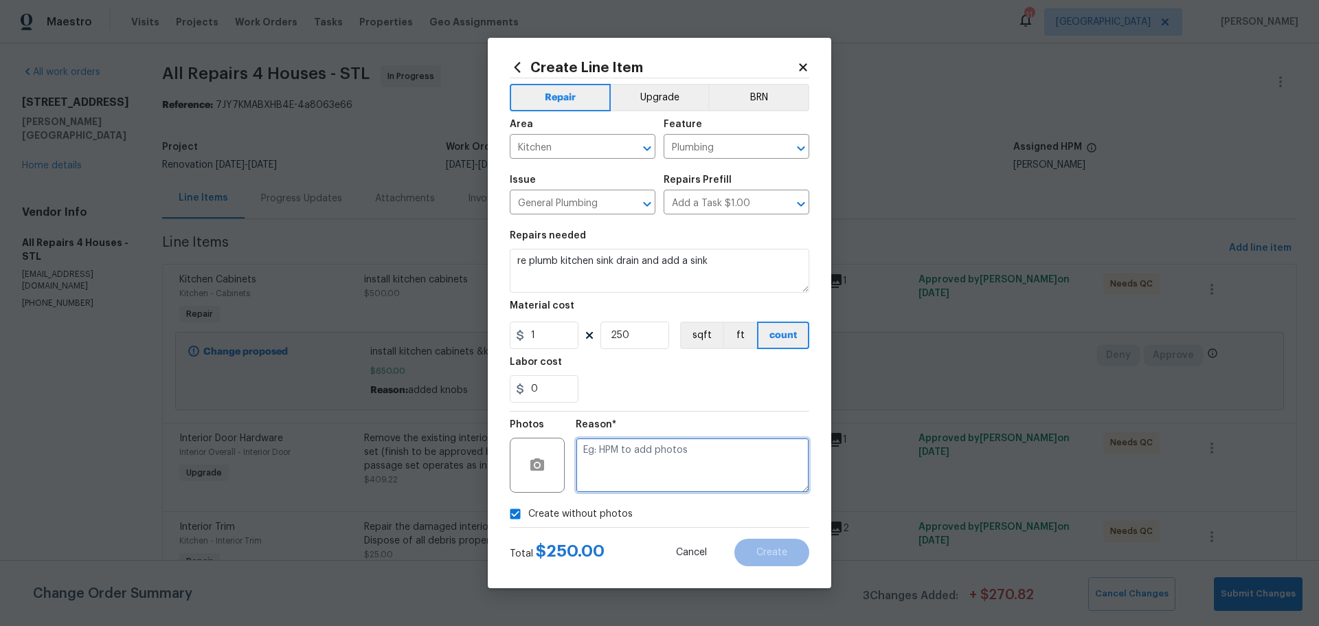
click at [588, 484] on textarea at bounding box center [693, 465] width 234 height 55
type textarea "1"
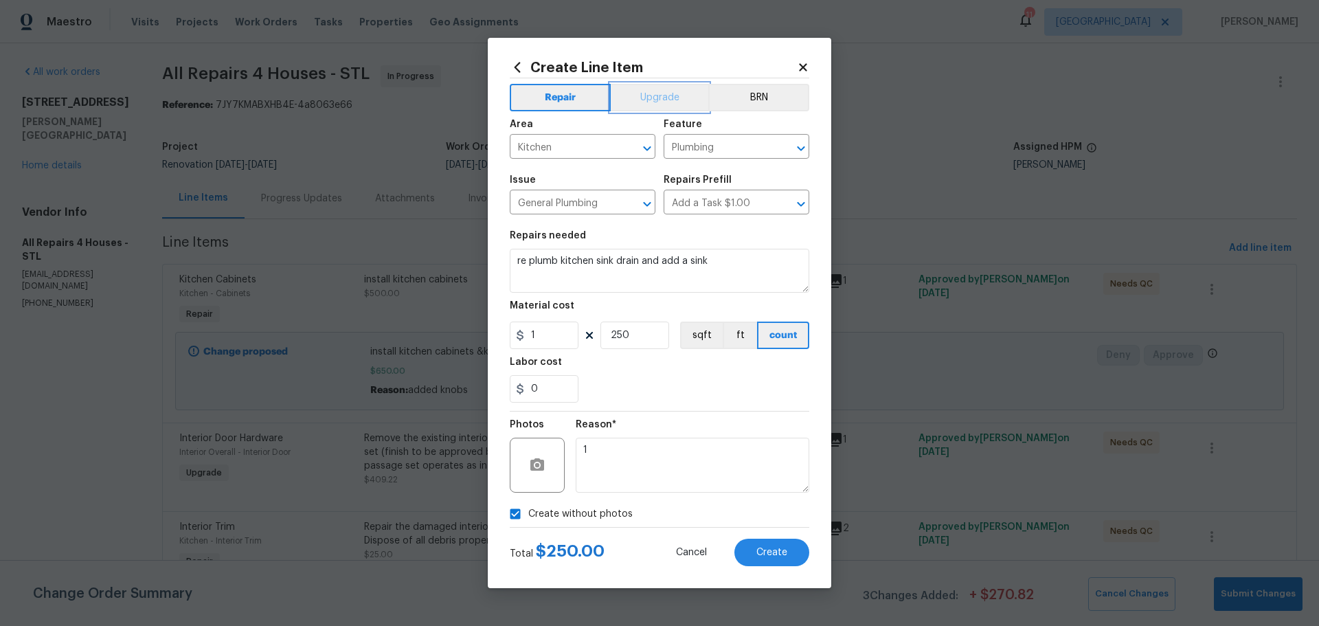
click at [659, 92] on button "Upgrade" at bounding box center [660, 97] width 98 height 27
click at [764, 553] on span "Create" at bounding box center [772, 553] width 31 height 10
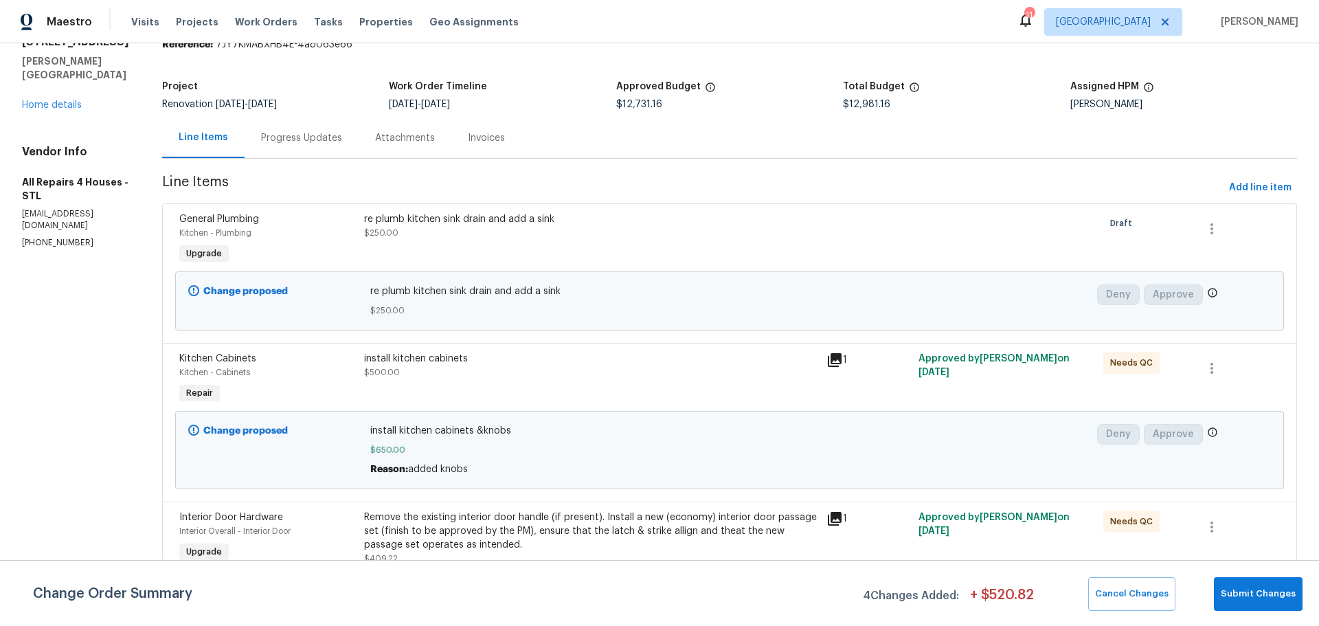
scroll to position [0, 0]
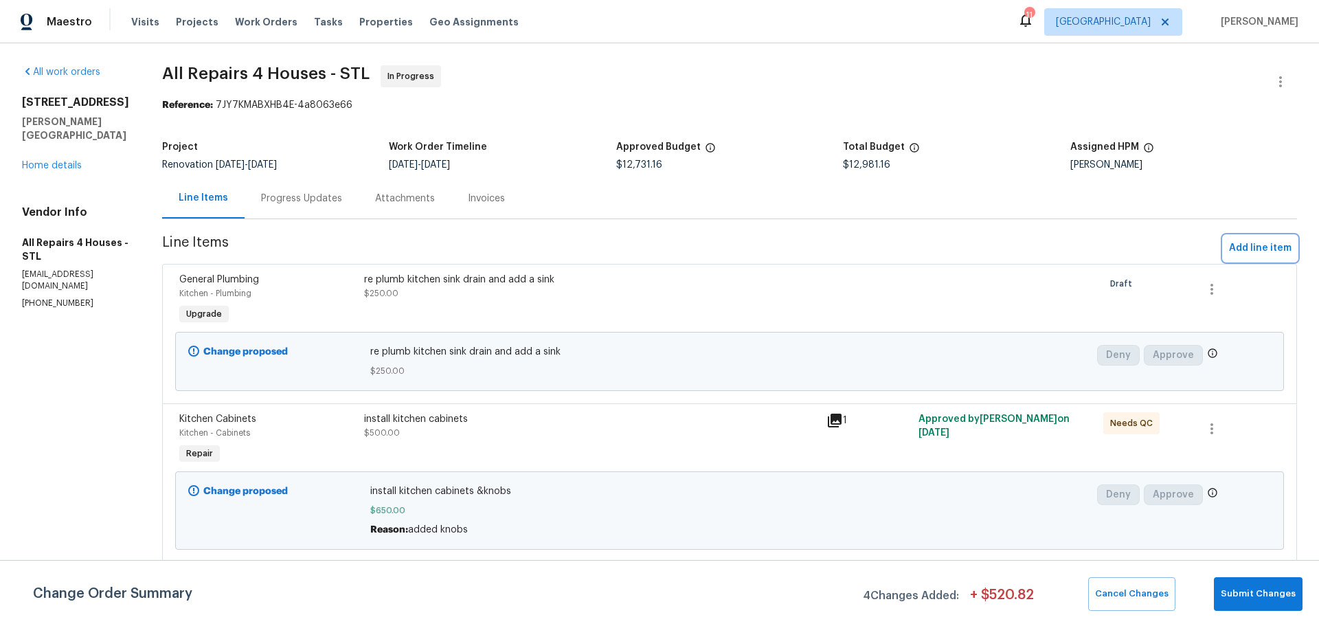
click at [1267, 241] on span "Add line item" at bounding box center [1260, 248] width 63 height 17
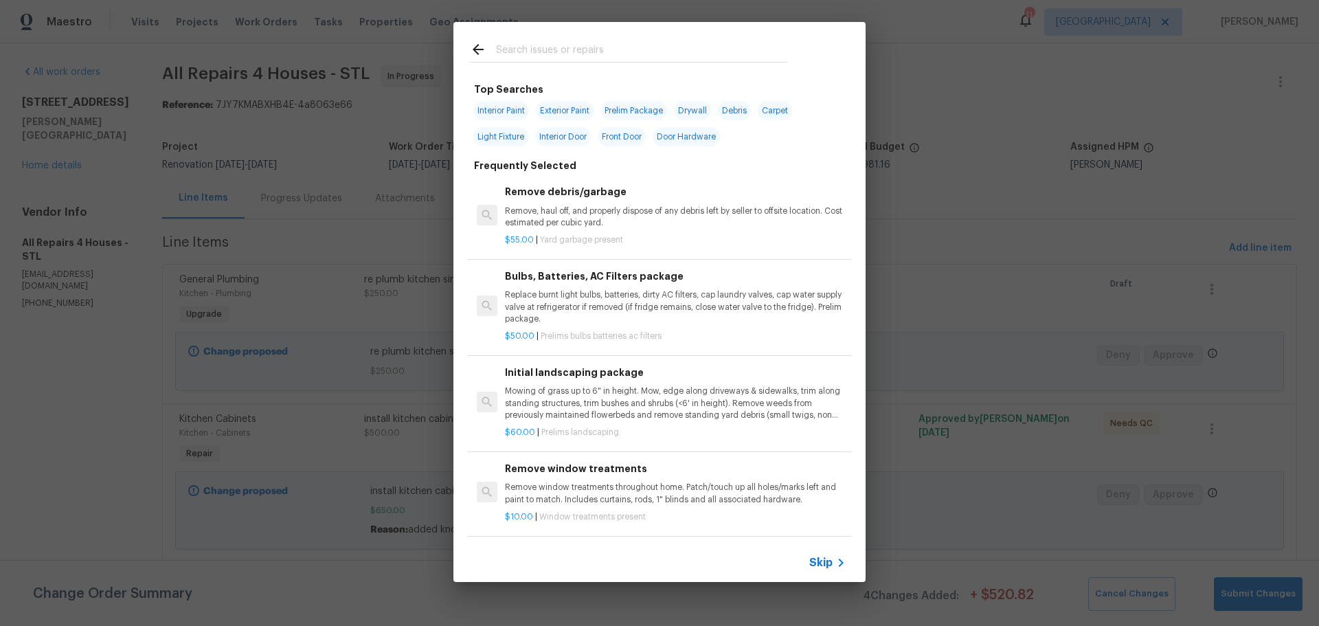
click at [594, 48] on input "text" at bounding box center [641, 51] width 291 height 21
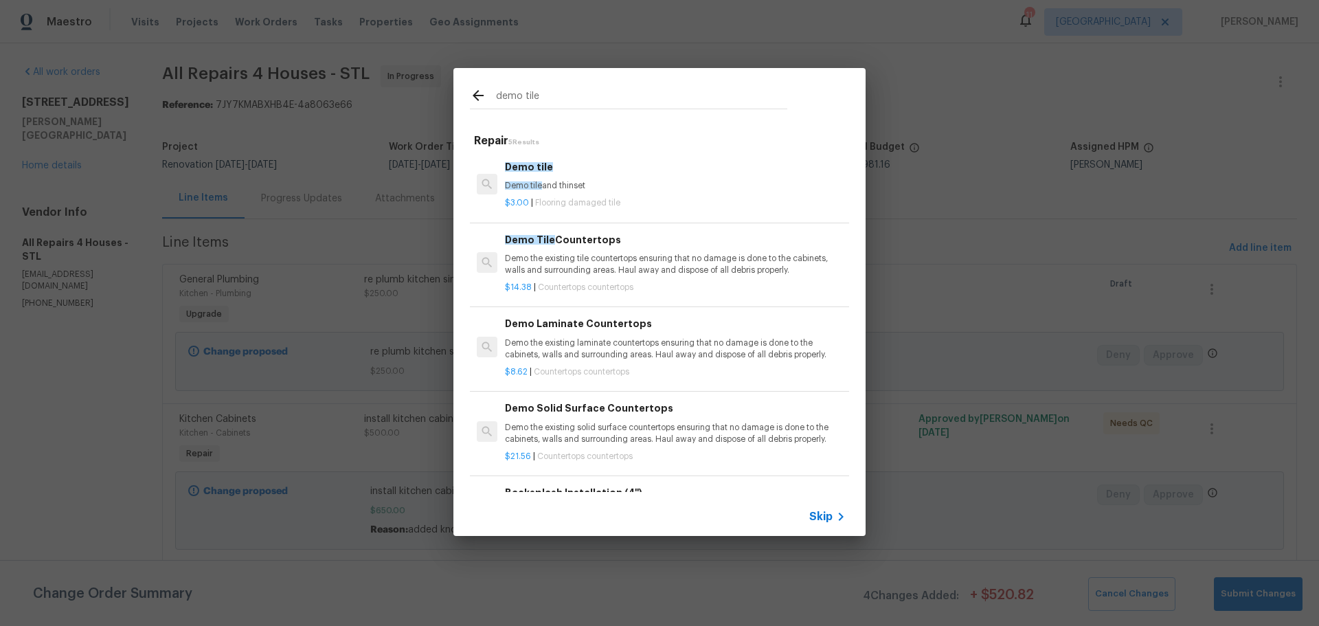
type input "demo tile"
click at [590, 181] on p "Demo tile and thinset" at bounding box center [675, 186] width 341 height 12
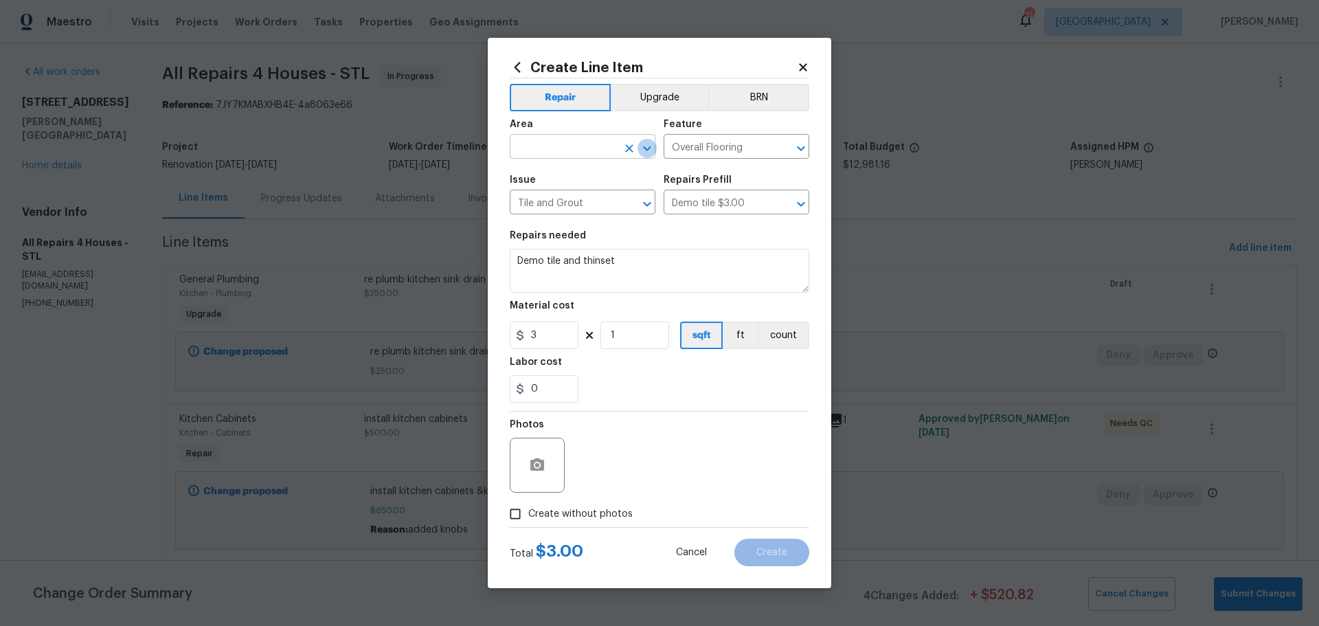
click at [648, 146] on icon "Open" at bounding box center [647, 148] width 16 height 16
click at [578, 175] on li "Kitchen" at bounding box center [583, 178] width 146 height 23
type input "Kitchen"
click at [640, 329] on input "1" at bounding box center [635, 335] width 69 height 27
type input "100"
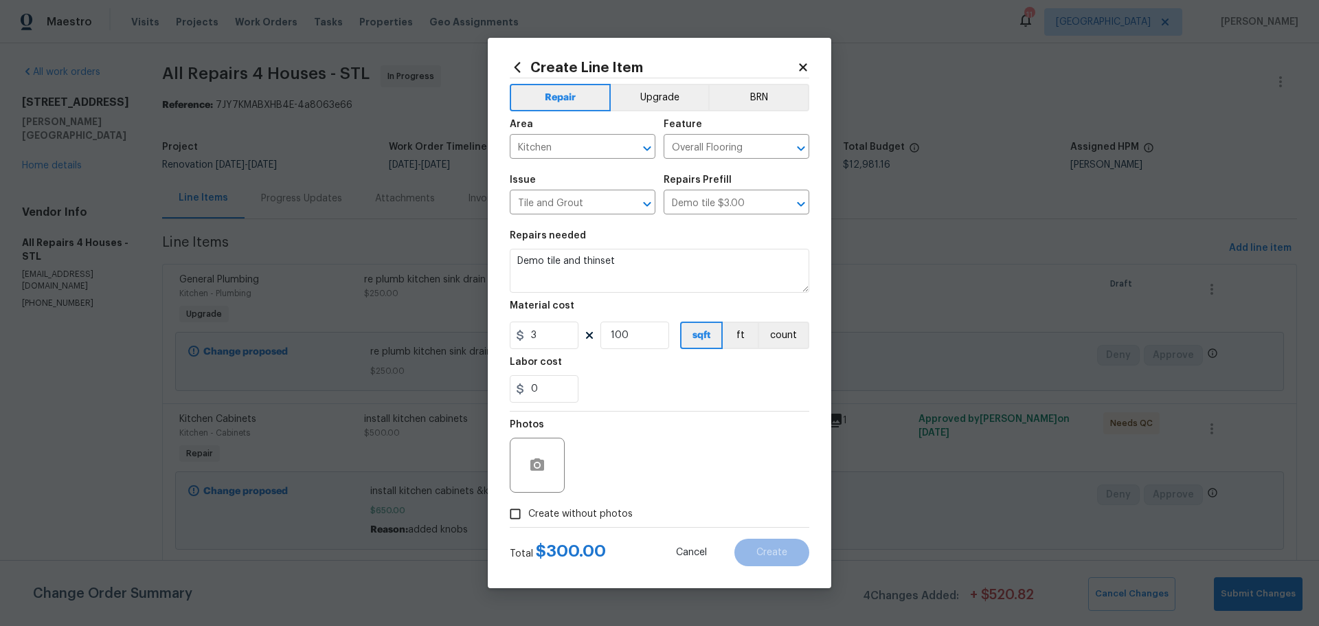
click at [574, 517] on span "Create without photos" at bounding box center [580, 514] width 104 height 14
click at [528, 517] on input "Create without photos" at bounding box center [515, 514] width 26 height 26
checkbox input "true"
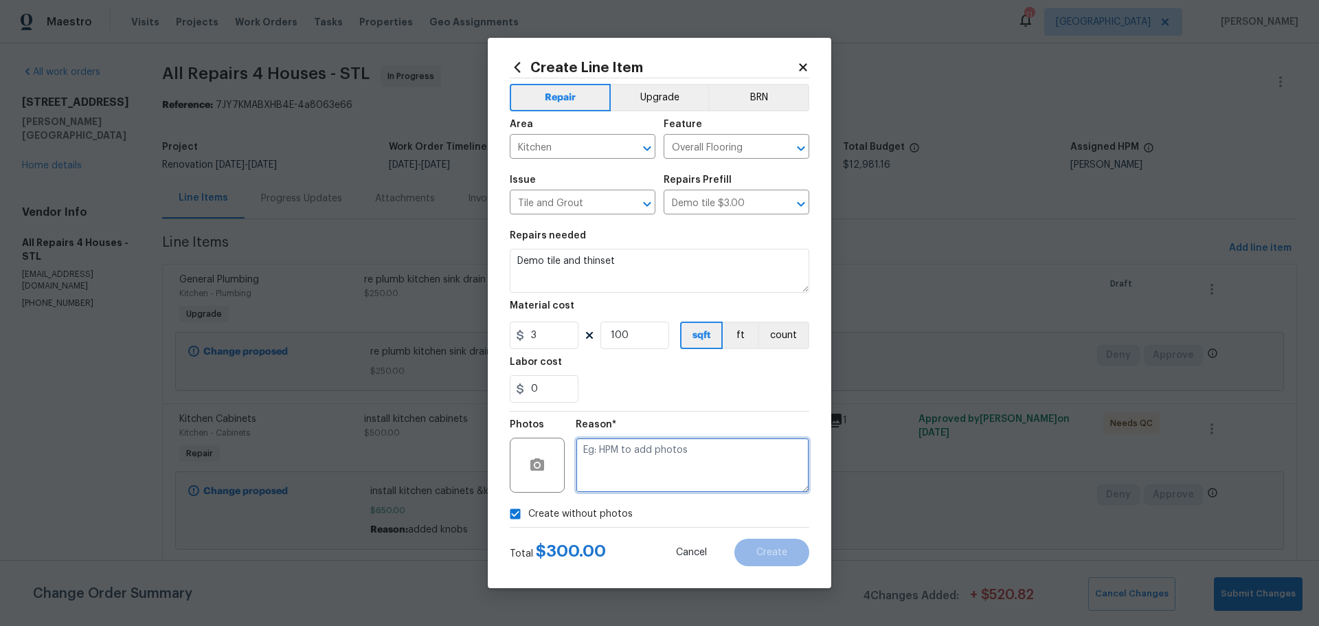
click at [586, 482] on textarea at bounding box center [693, 465] width 234 height 55
type textarea "1"
type textarea "removed kitchen tile"
click at [768, 548] on span "Create" at bounding box center [772, 553] width 31 height 10
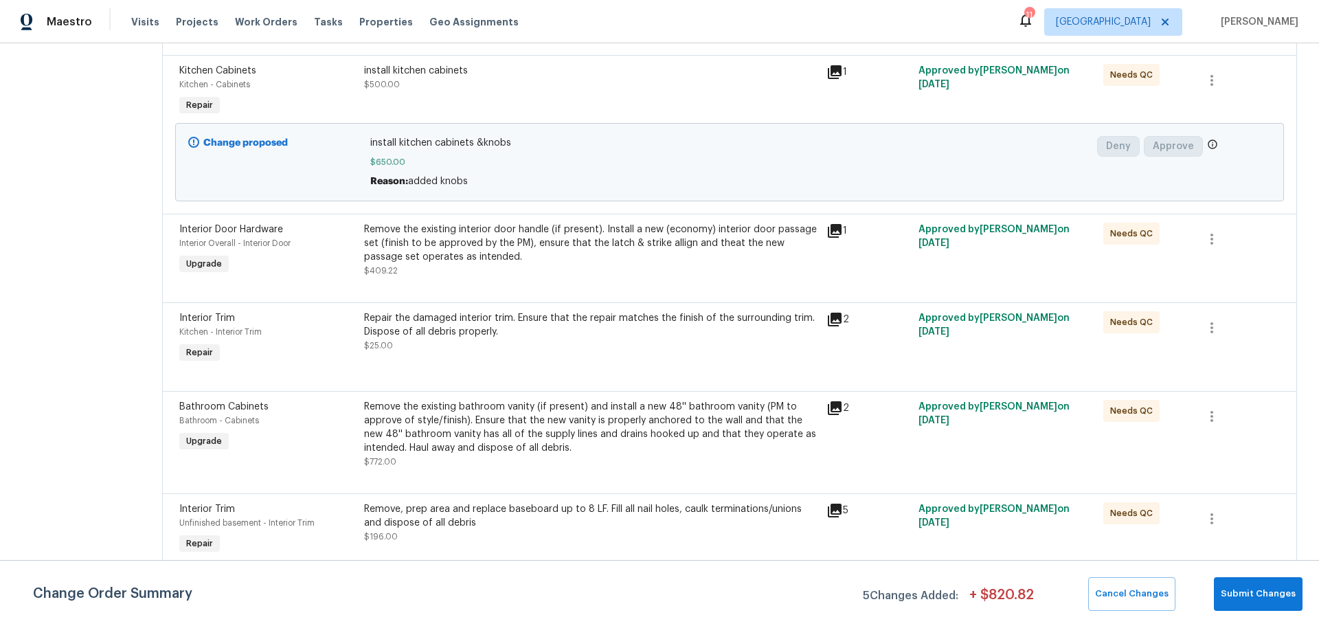
scroll to position [550, 0]
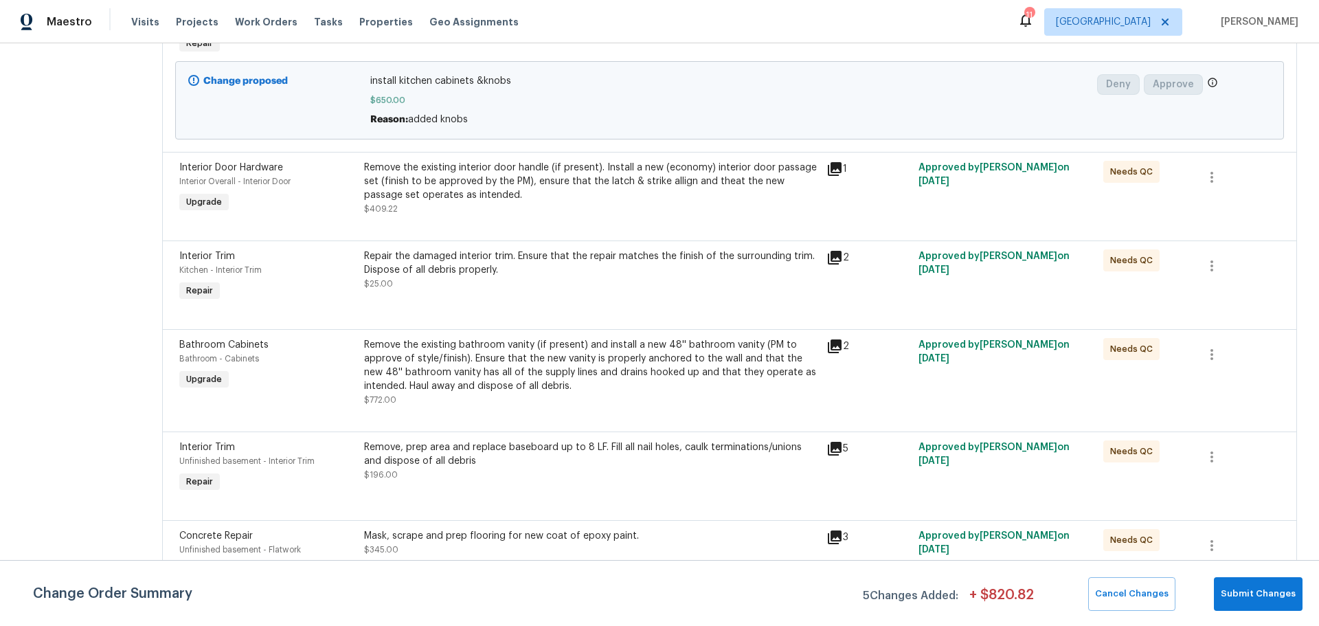
click at [471, 290] on div "Repair the damaged interior trim. Ensure that the repair matches the finish of …" at bounding box center [591, 269] width 454 height 41
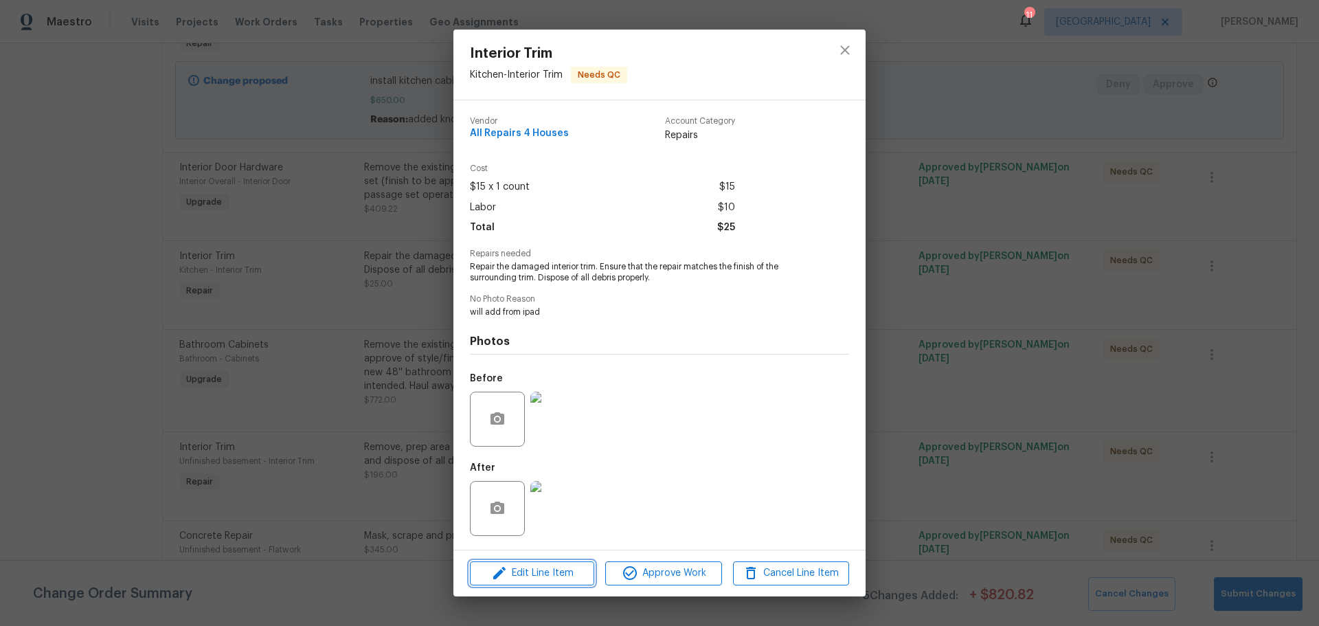
click at [539, 563] on button "Edit Line Item" at bounding box center [532, 573] width 124 height 24
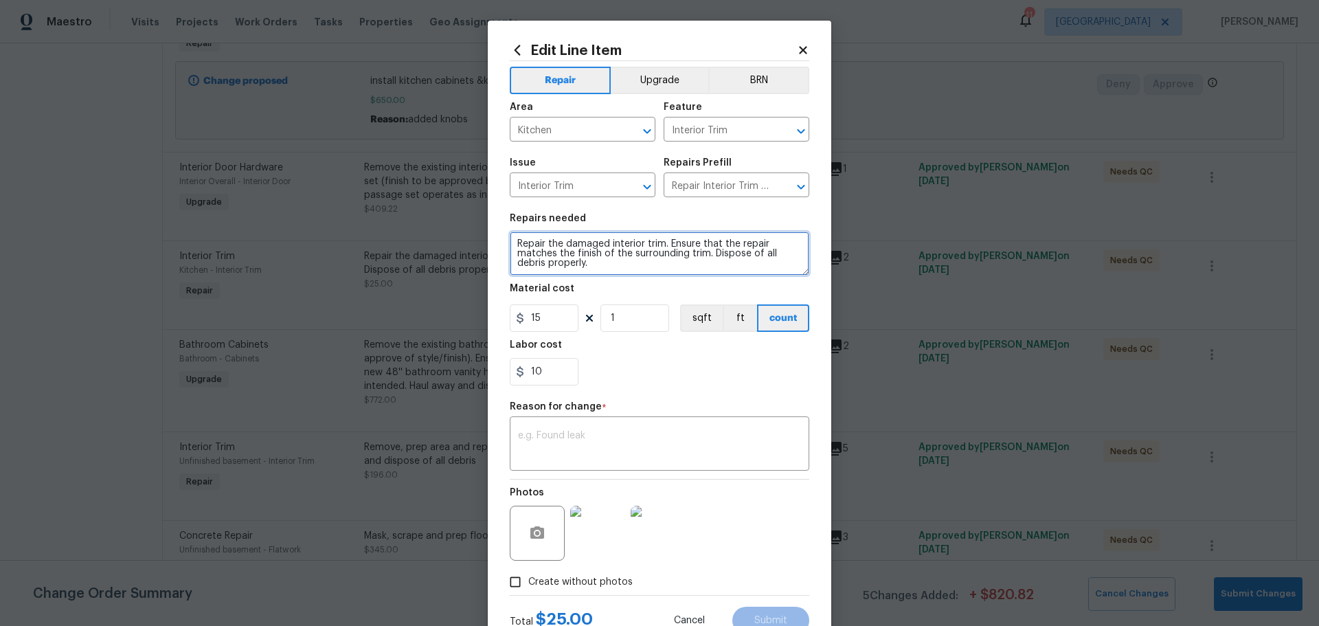
click at [649, 266] on textarea "Repair the damaged interior trim. Ensure that the repair matches the finish of …" at bounding box center [660, 254] width 300 height 44
type textarea "Repair the damaged interior trim. Ensure that the repair matches the finish of …"
click at [636, 323] on input "1" at bounding box center [635, 317] width 69 height 27
type input "15"
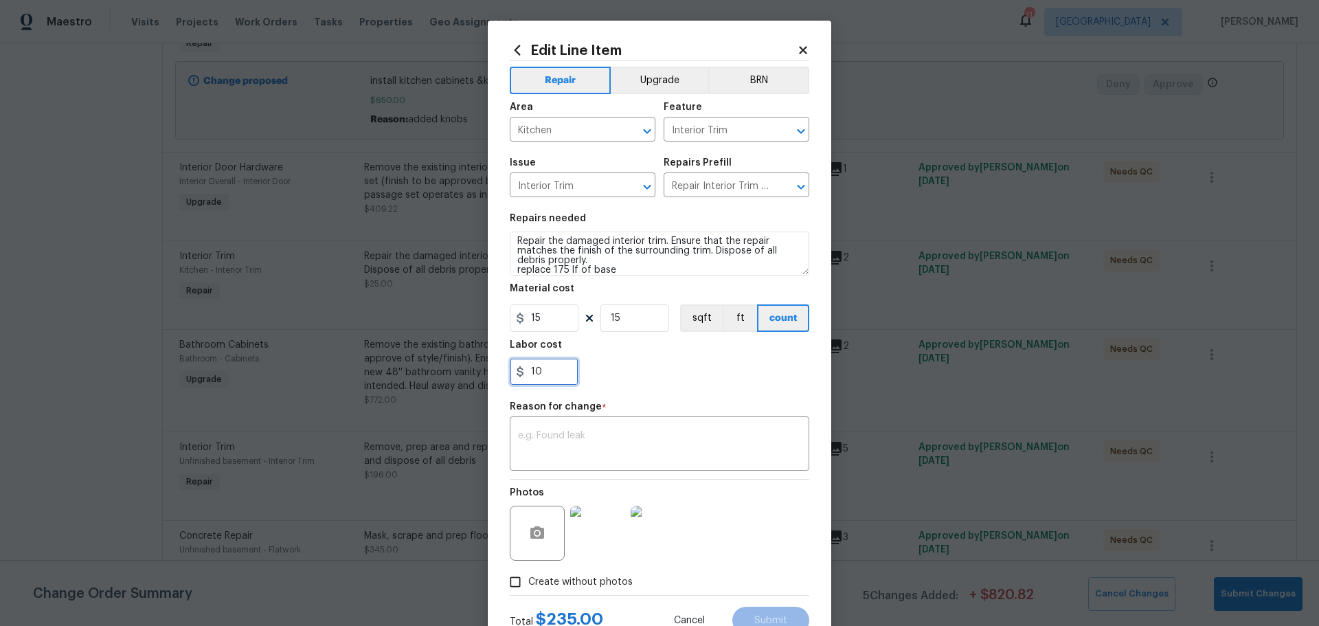
click at [557, 367] on input "10" at bounding box center [544, 371] width 69 height 27
type input "1"
type input "100"
click at [600, 443] on textarea at bounding box center [659, 445] width 283 height 29
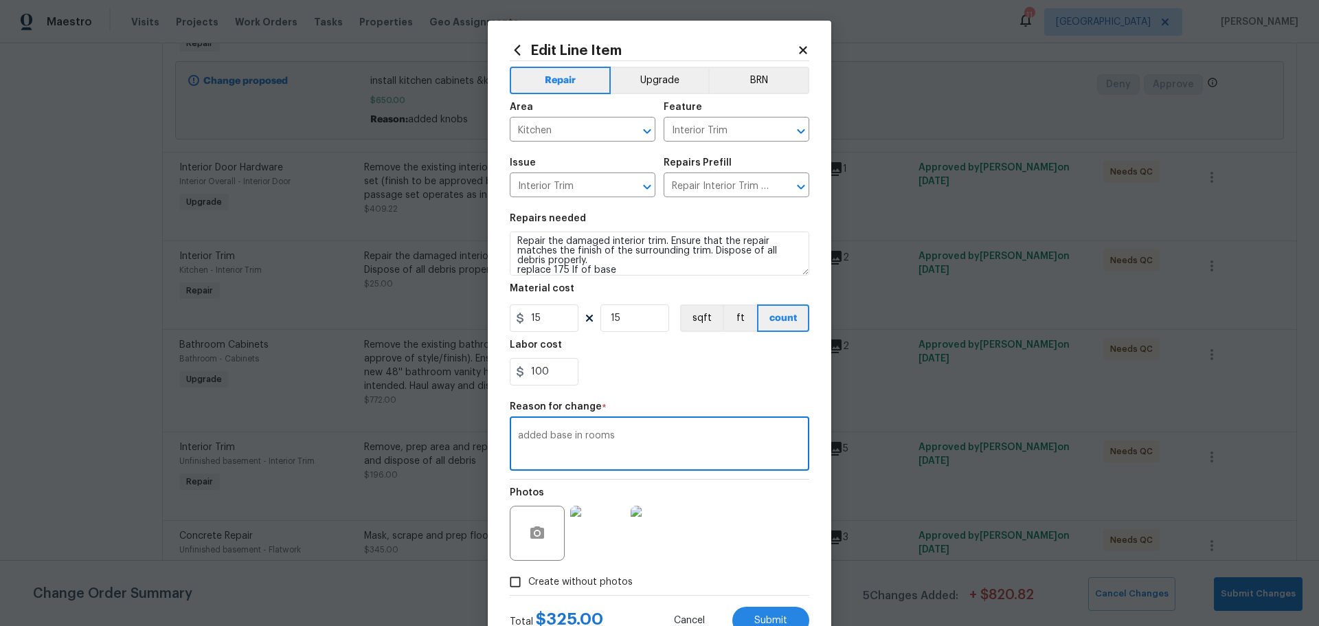
scroll to position [51, 0]
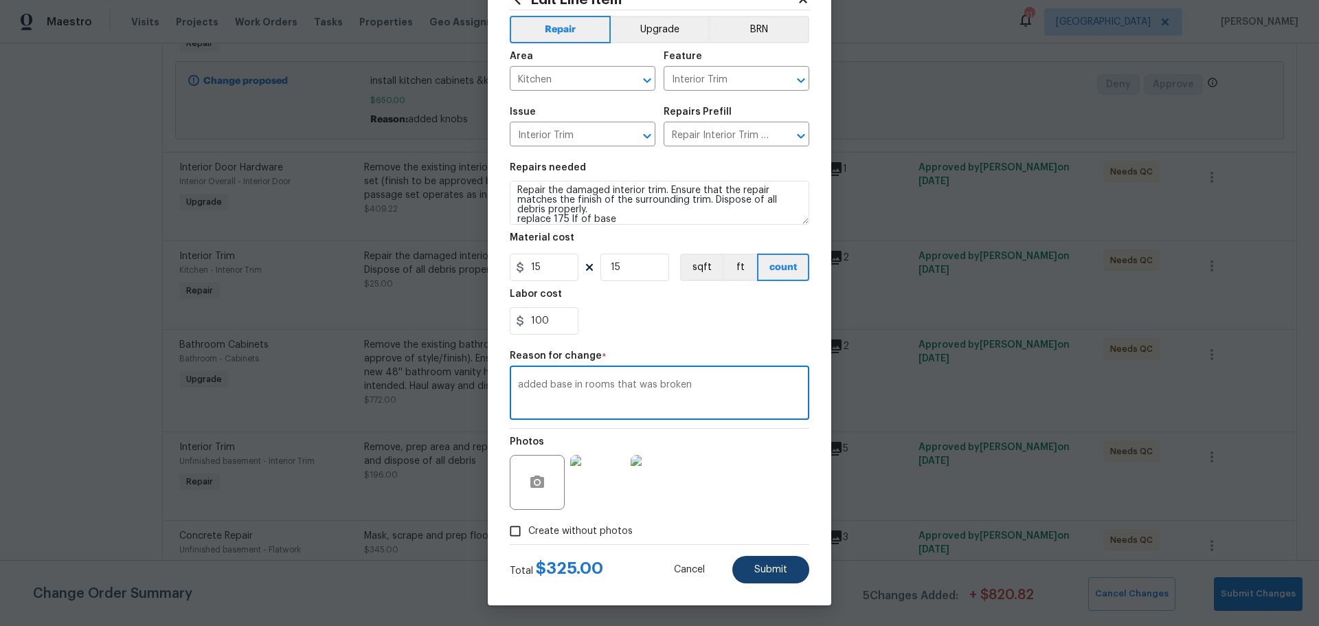
type textarea "added base in rooms that was broken"
click at [761, 563] on button "Submit" at bounding box center [771, 569] width 77 height 27
type textarea "Repair the damaged interior trim. Ensure that the repair matches the finish of …"
type input "1"
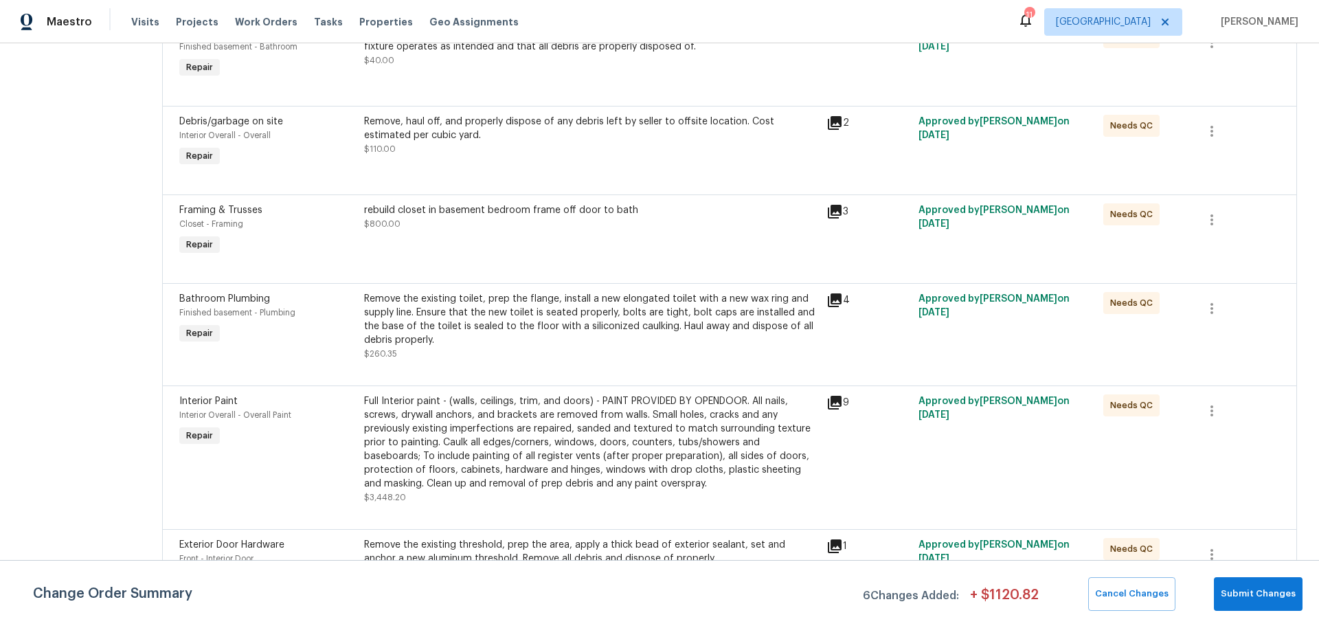
scroll to position [2337, 0]
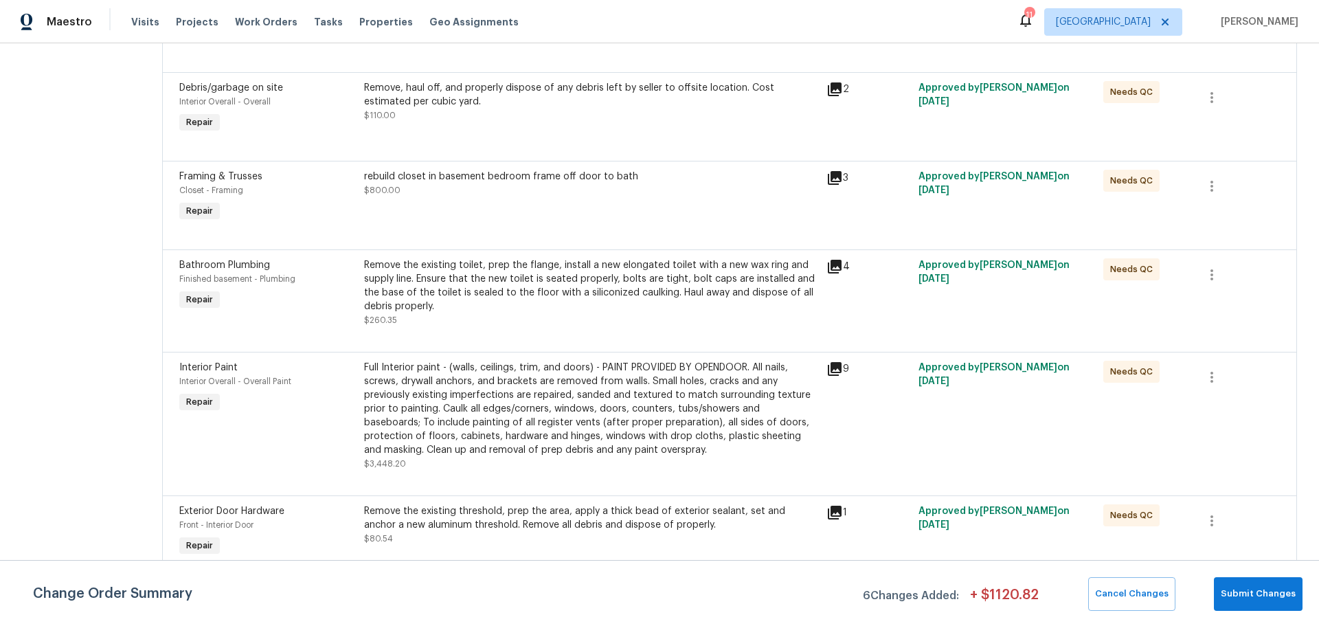
click at [508, 306] on div "Remove the existing toilet, prep the flange, install a new elongated toilet wit…" at bounding box center [591, 285] width 454 height 55
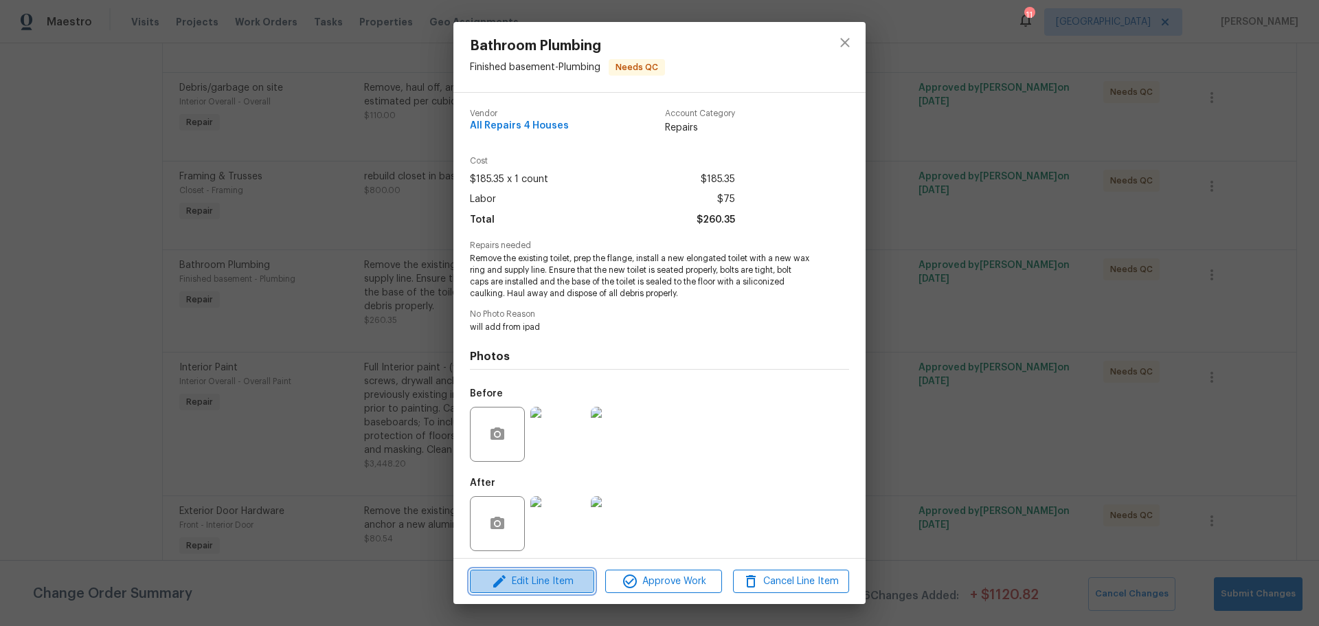
click at [531, 587] on span "Edit Line Item" at bounding box center [532, 581] width 116 height 17
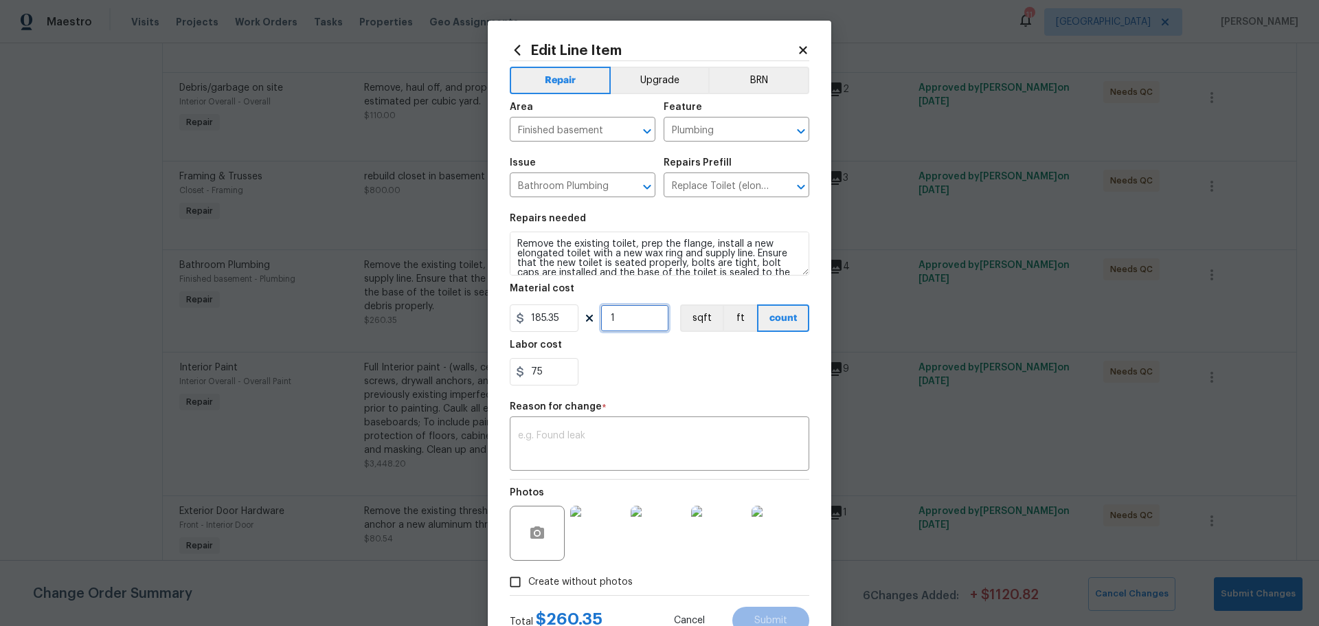
click at [626, 309] on input "1" at bounding box center [635, 317] width 69 height 27
type input "2"
drag, startPoint x: 550, startPoint y: 368, endPoint x: 514, endPoint y: 382, distance: 38.9
click at [499, 382] on div "Edit Line Item Repair Upgrade BRN Area Finished basement ​ Feature Plumbing ​ I…" at bounding box center [660, 339] width 344 height 636
type input "0"
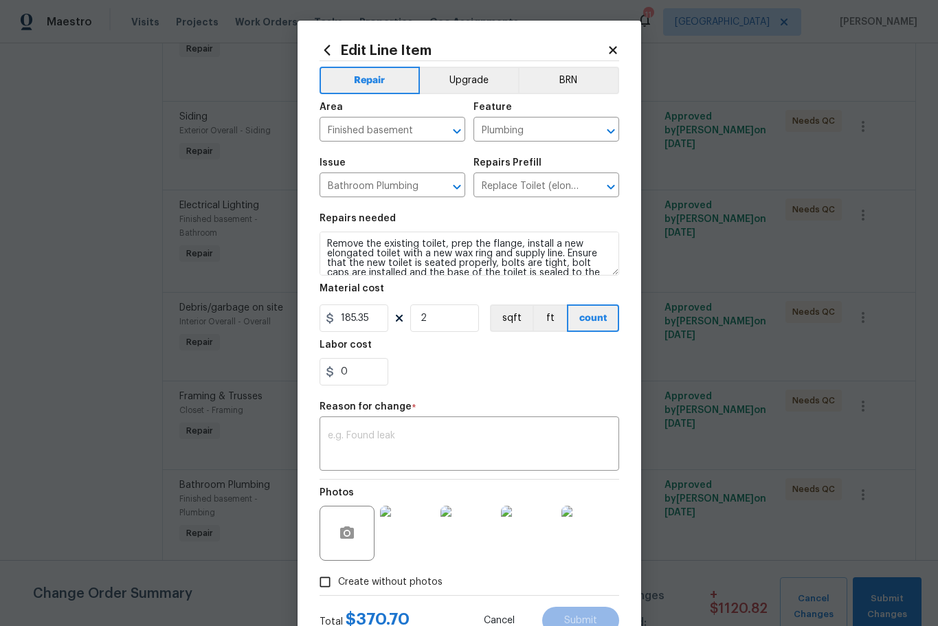
drag, startPoint x: 406, startPoint y: 366, endPoint x: 439, endPoint y: 388, distance: 39.6
click at [411, 364] on div "0" at bounding box center [470, 371] width 300 height 27
click at [446, 455] on textarea at bounding box center [469, 445] width 283 height 29
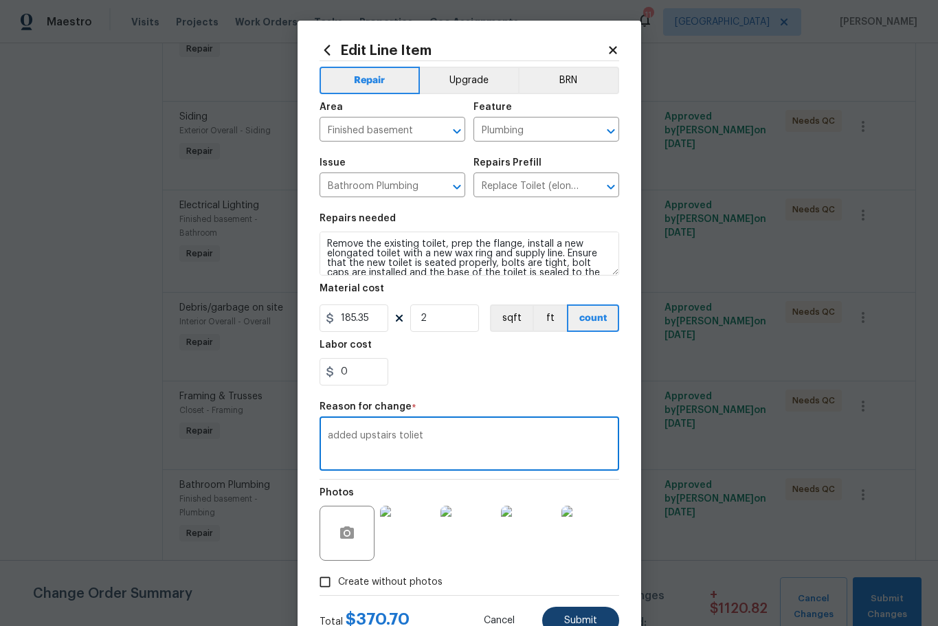
type textarea "added upstairs toliet"
click at [558, 618] on button "Submit" at bounding box center [580, 620] width 77 height 27
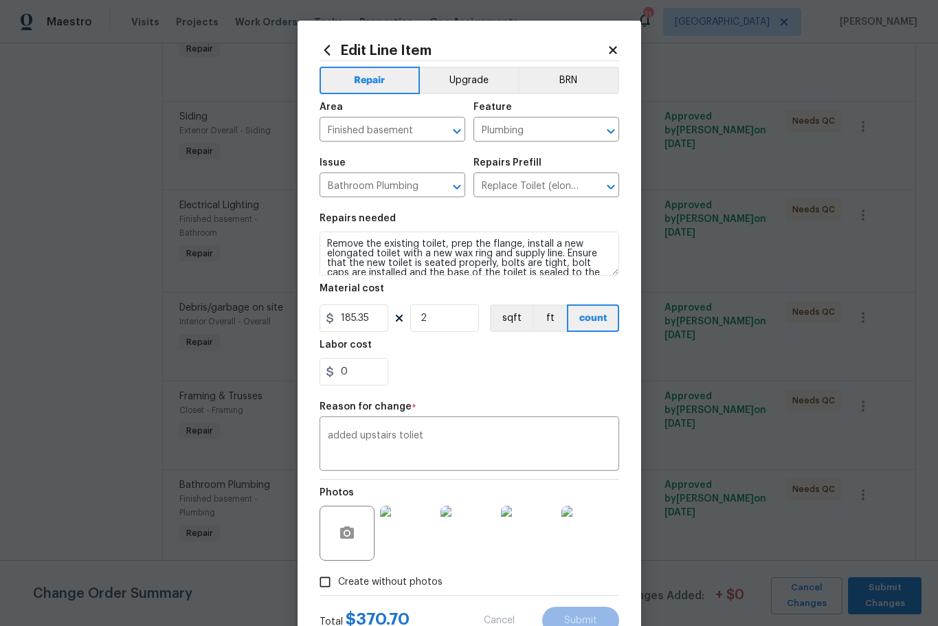
type input "1"
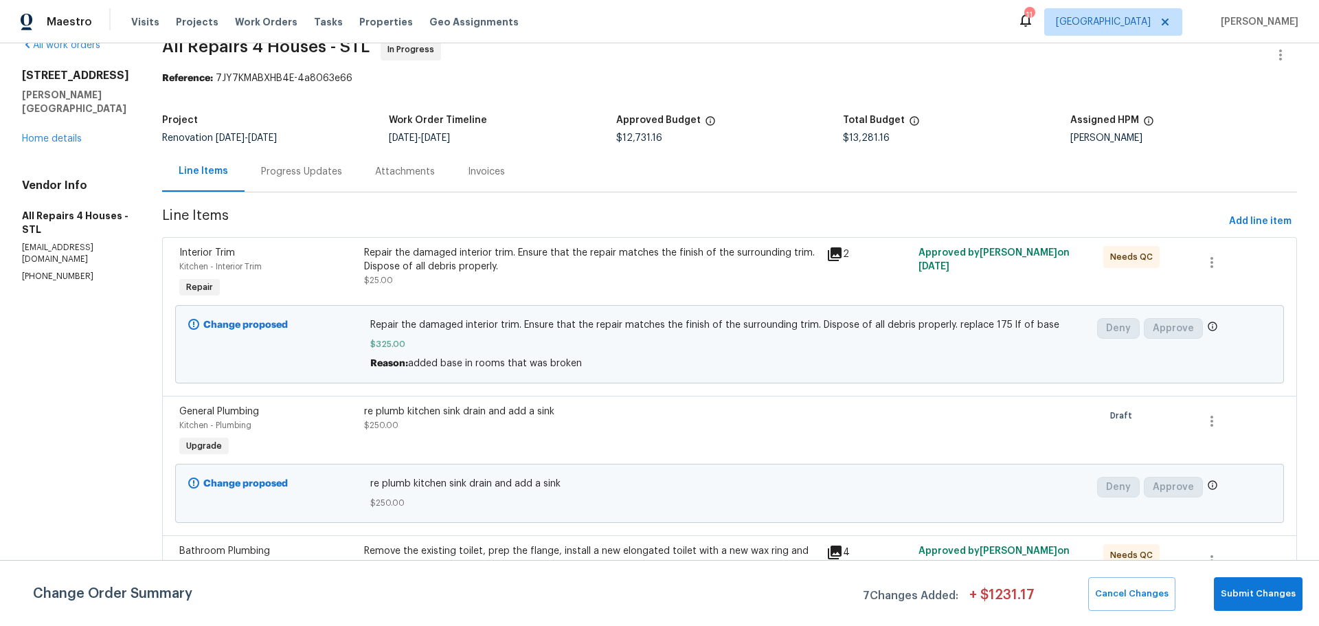
scroll to position [0, 0]
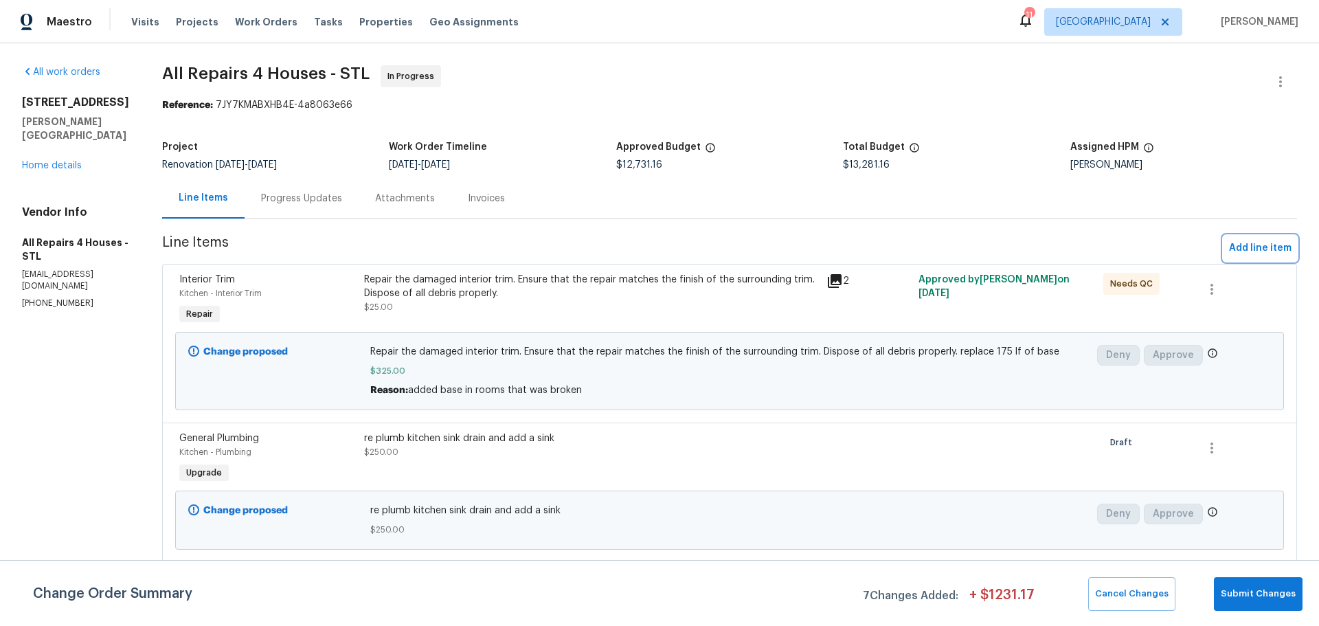
click at [1258, 241] on span "Add line item" at bounding box center [1260, 248] width 63 height 17
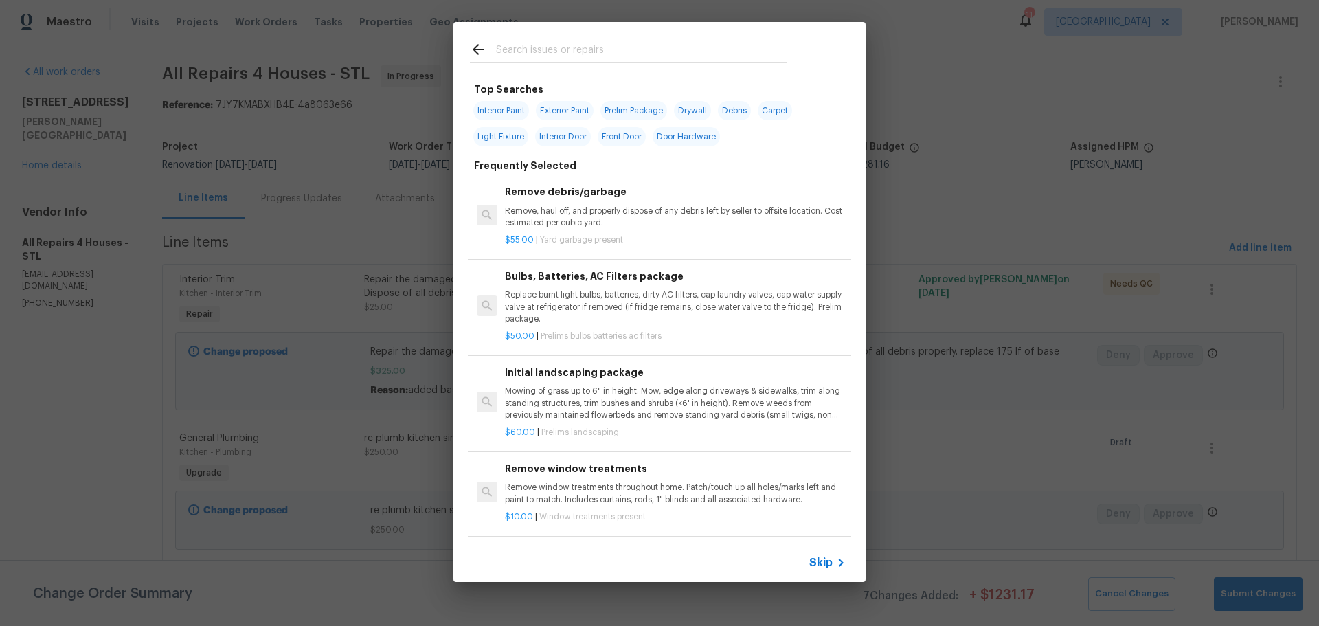
click at [598, 47] on input "text" at bounding box center [641, 51] width 291 height 21
click at [473, 47] on icon at bounding box center [478, 49] width 16 height 16
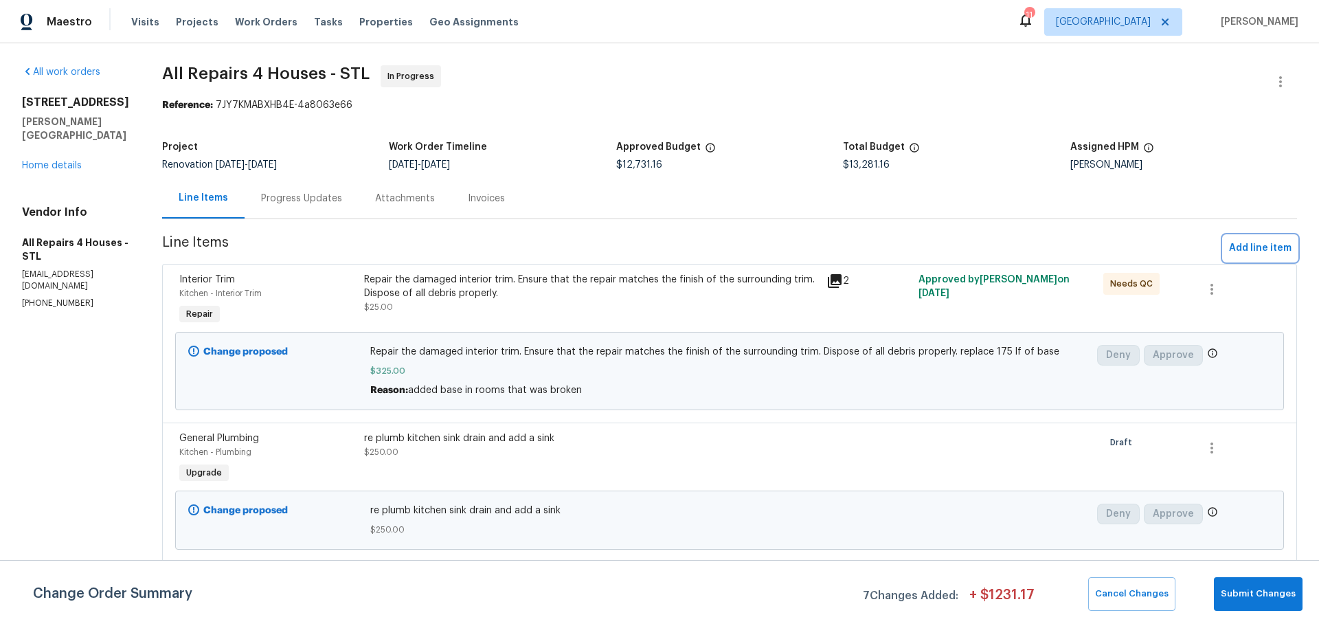
scroll to position [69, 0]
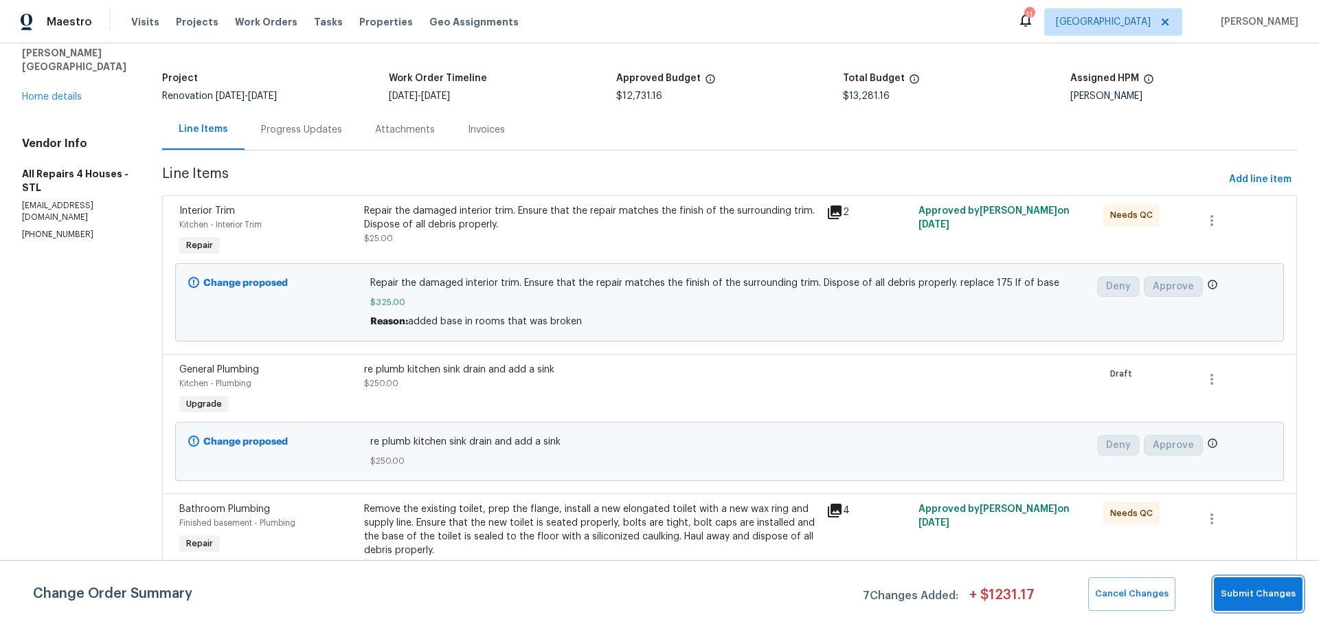
click at [1249, 583] on button "Submit Changes" at bounding box center [1258, 594] width 89 height 34
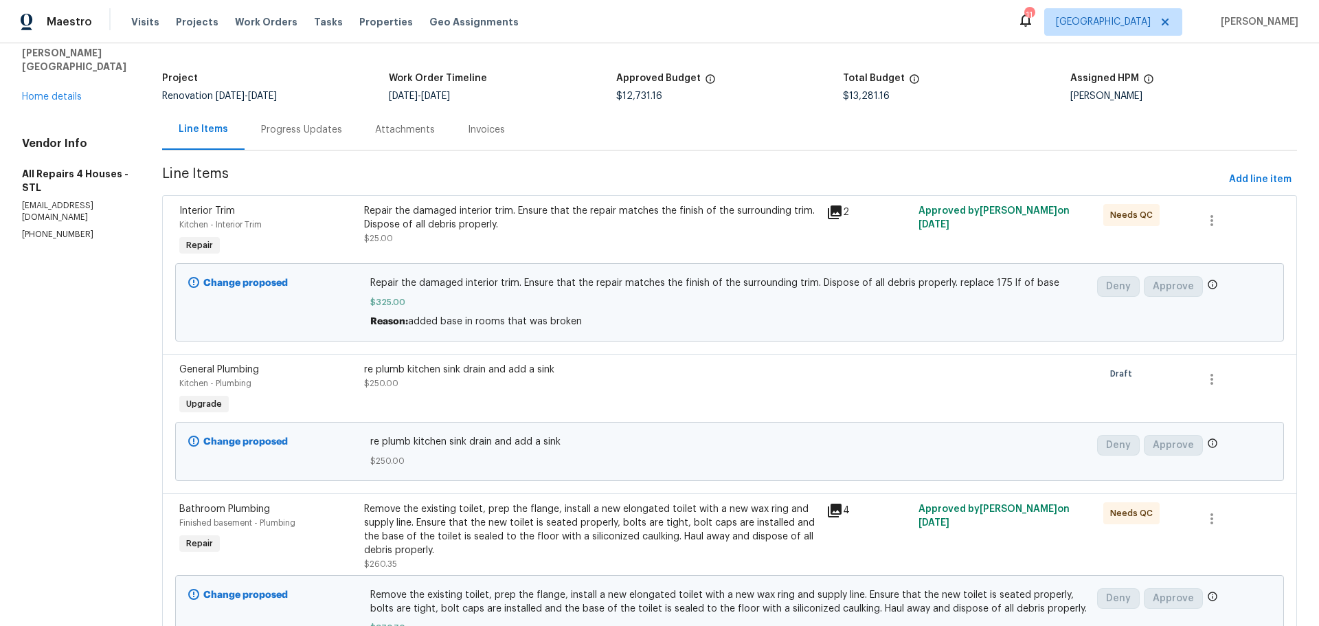
click at [323, 127] on div "Progress Updates" at bounding box center [301, 130] width 81 height 14
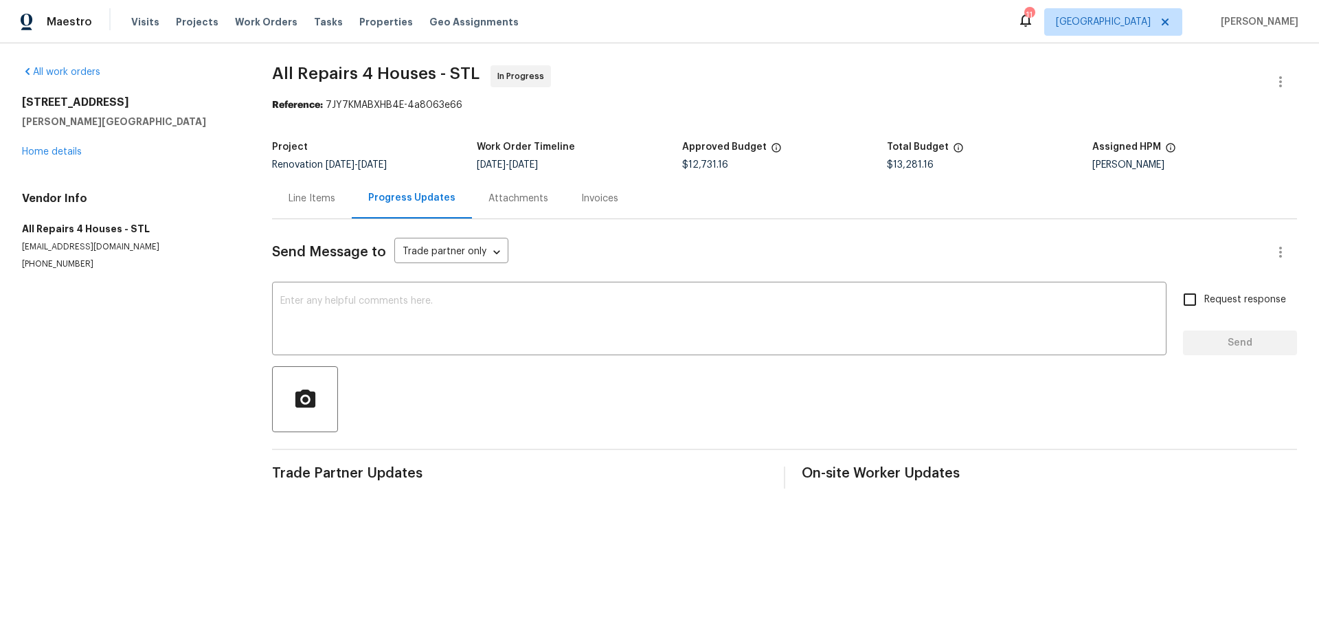
click at [309, 192] on div "Line Items" at bounding box center [312, 199] width 47 height 14
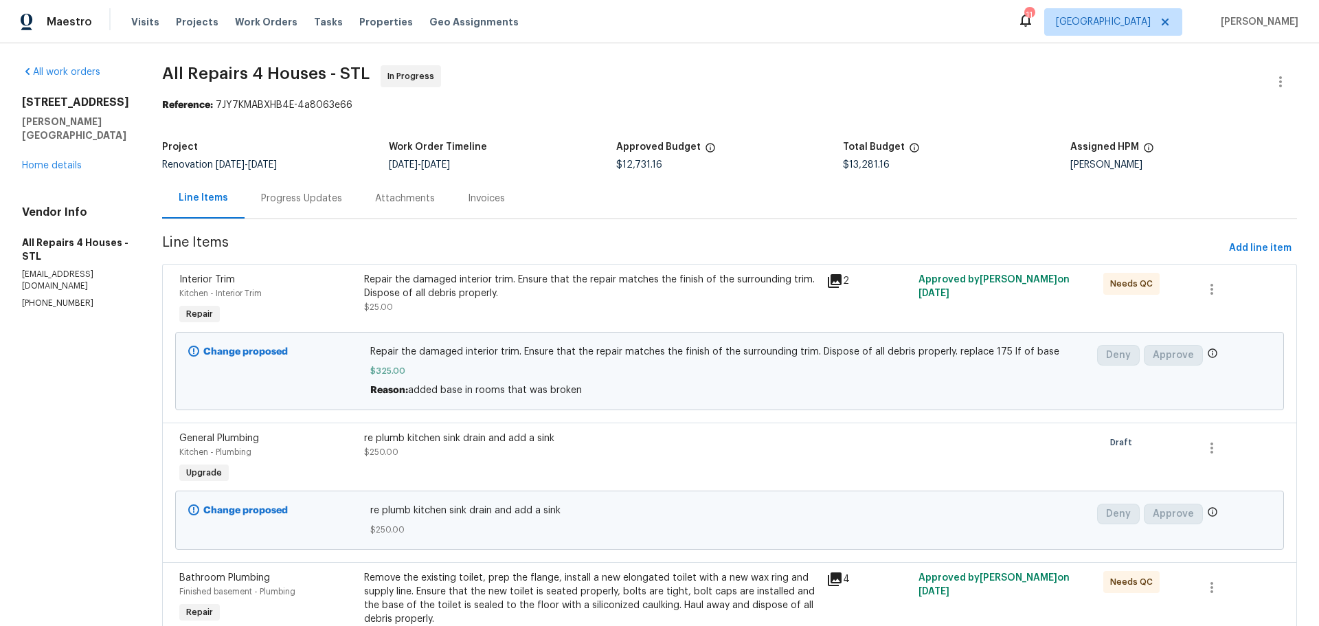
click at [45, 146] on div "[STREET_ADDRESS][PERSON_NAME] Home details" at bounding box center [75, 134] width 107 height 77
click at [67, 161] on link "Home details" at bounding box center [52, 166] width 60 height 10
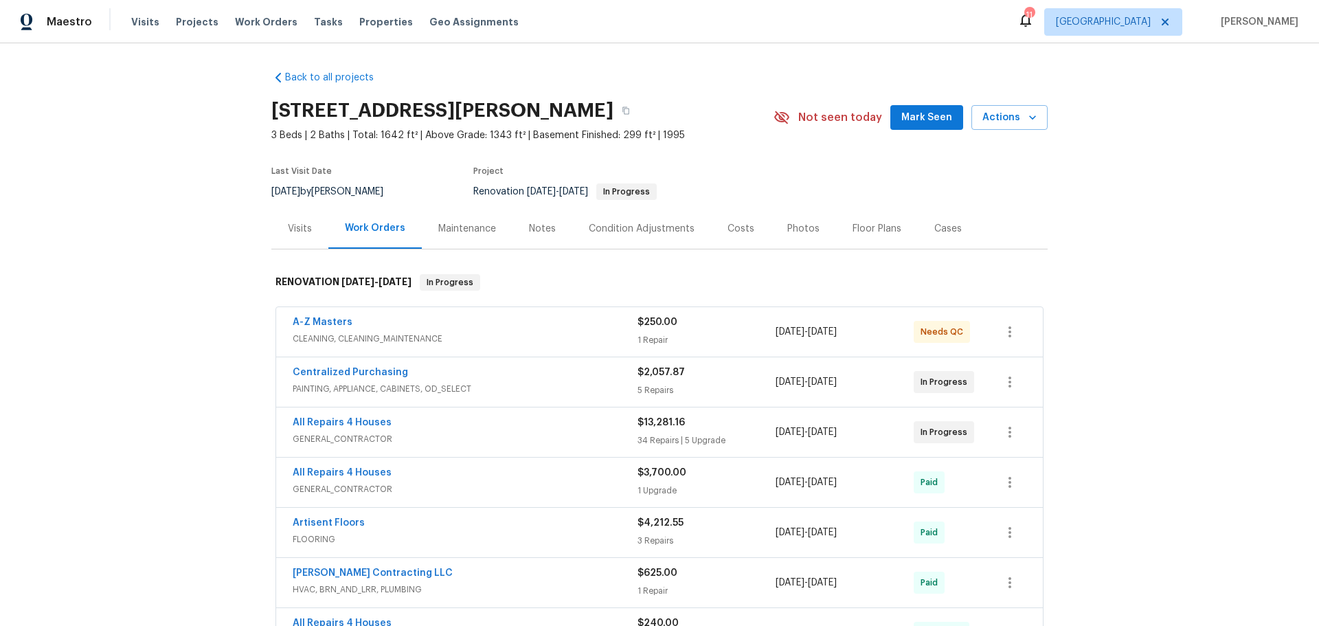
click at [898, 115] on button "Mark Seen" at bounding box center [927, 117] width 73 height 25
